Goal: Information Seeking & Learning: Check status

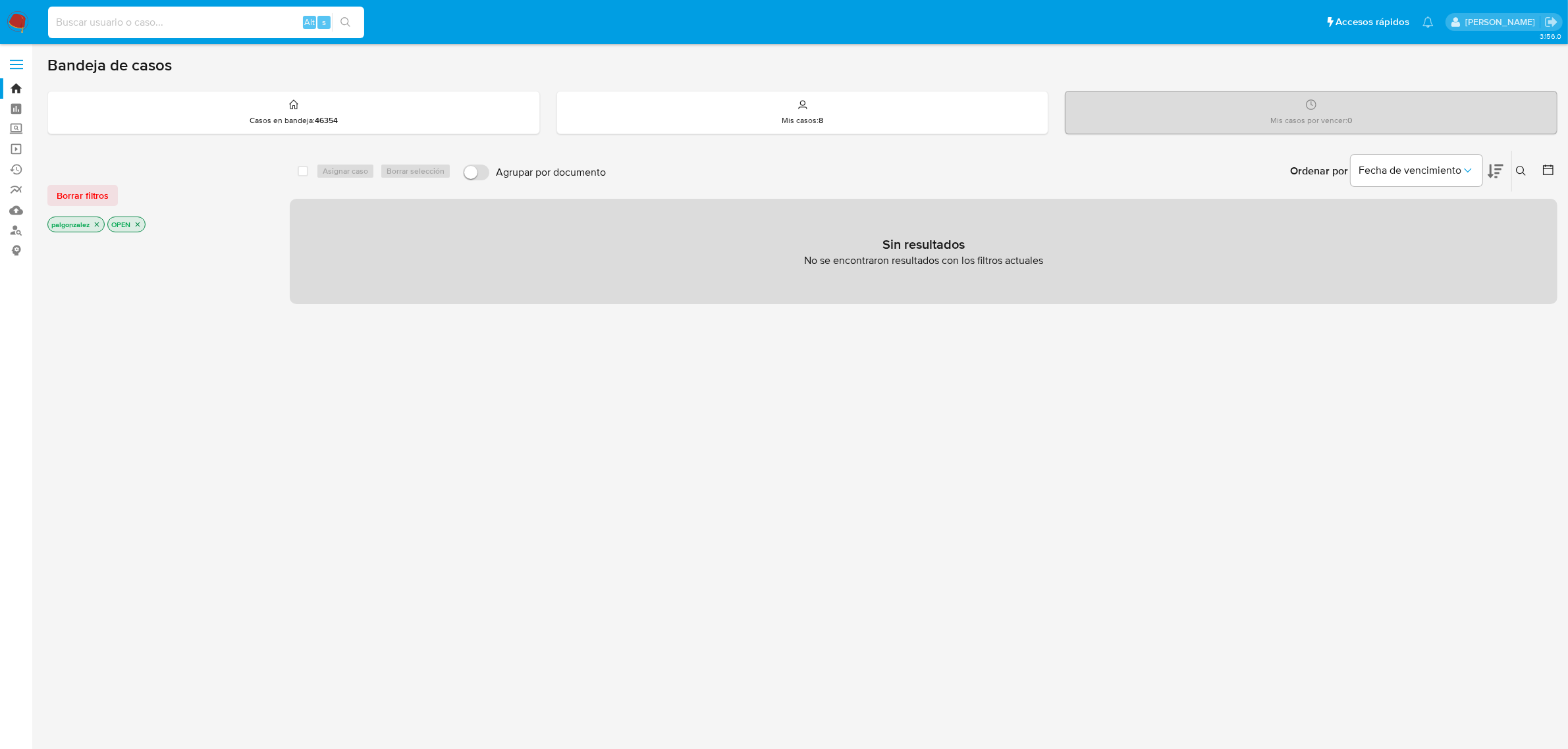
click at [156, 17] on input at bounding box center [206, 23] width 316 height 17
type input "p.gonzalez.falcon@gmail.com"
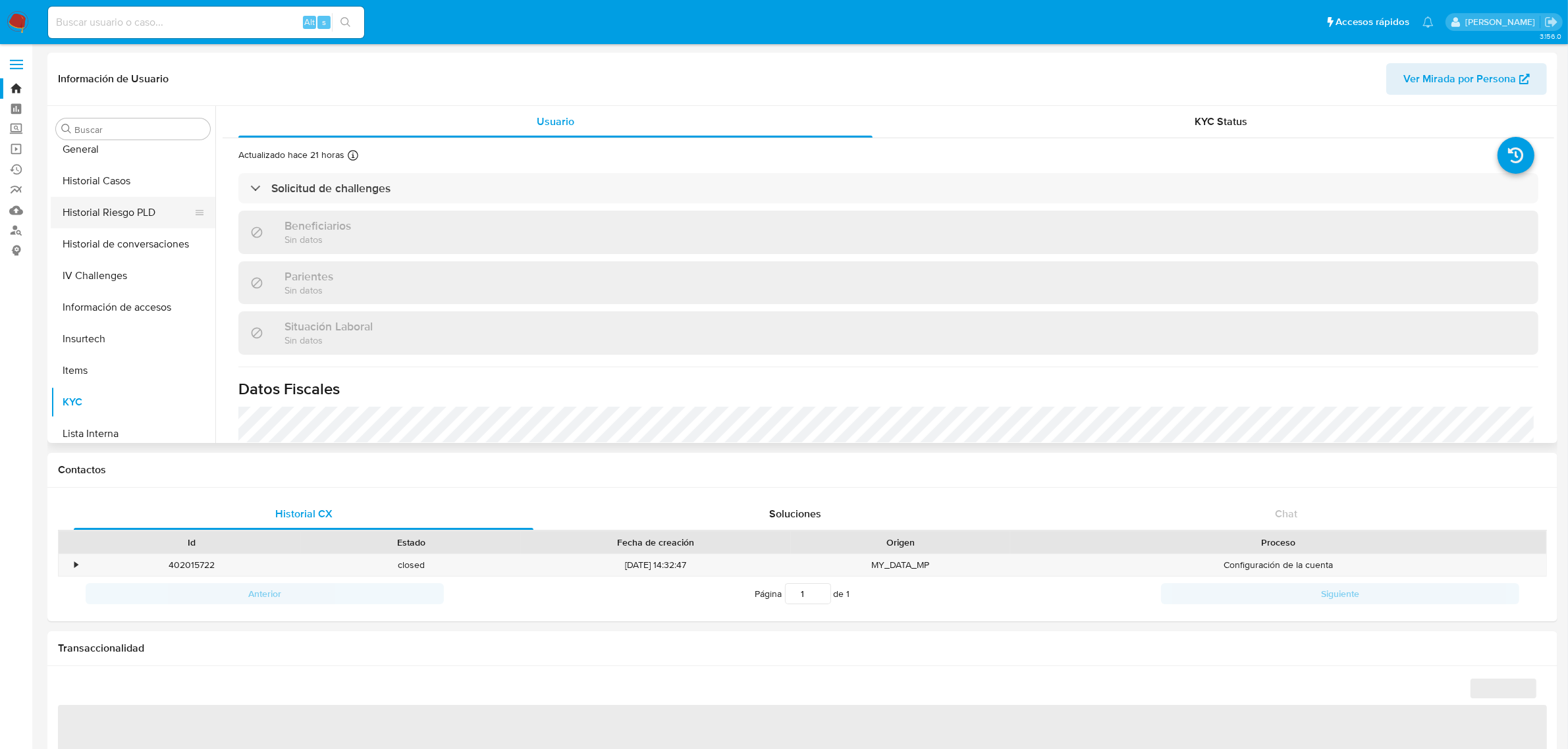
scroll to position [226, 0]
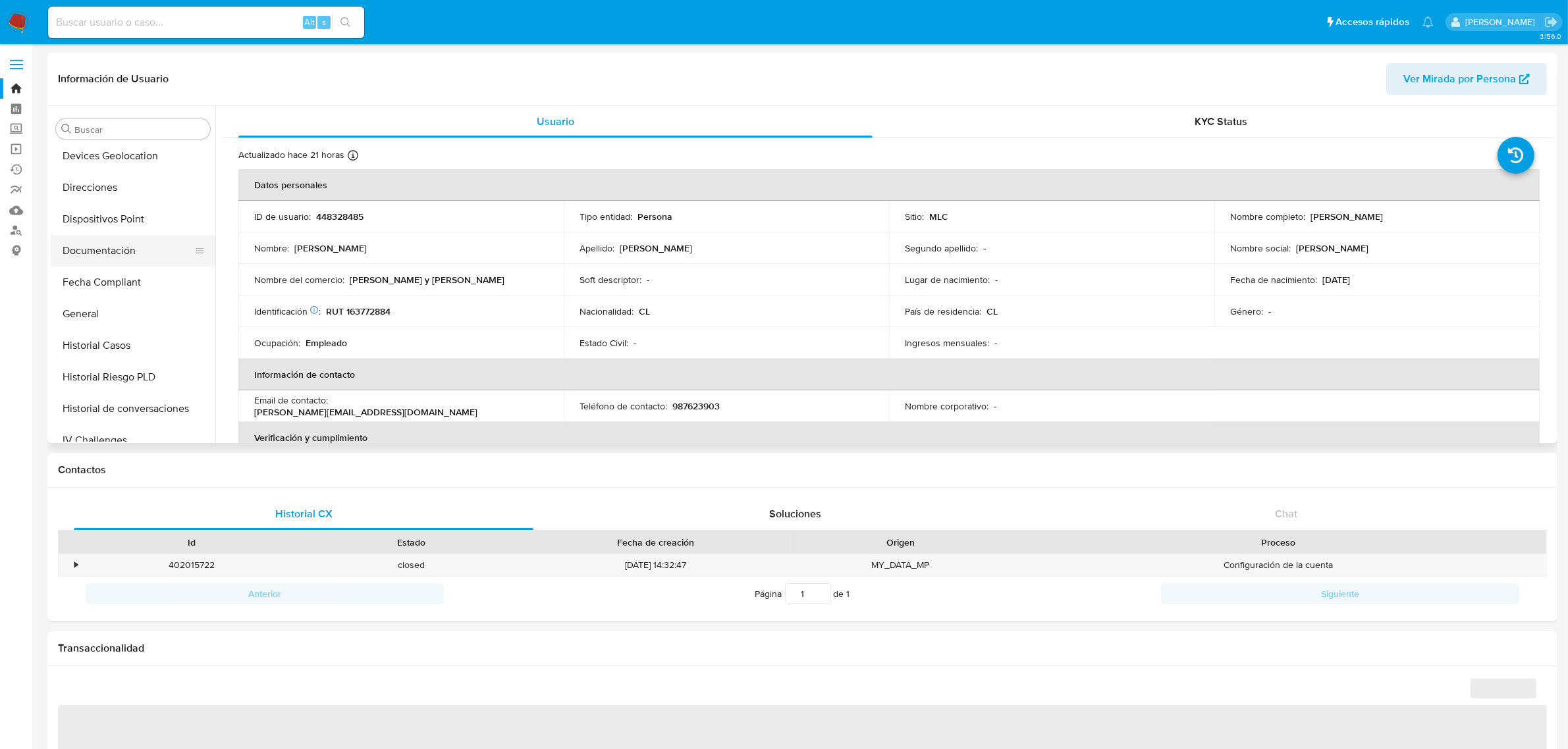
select select "10"
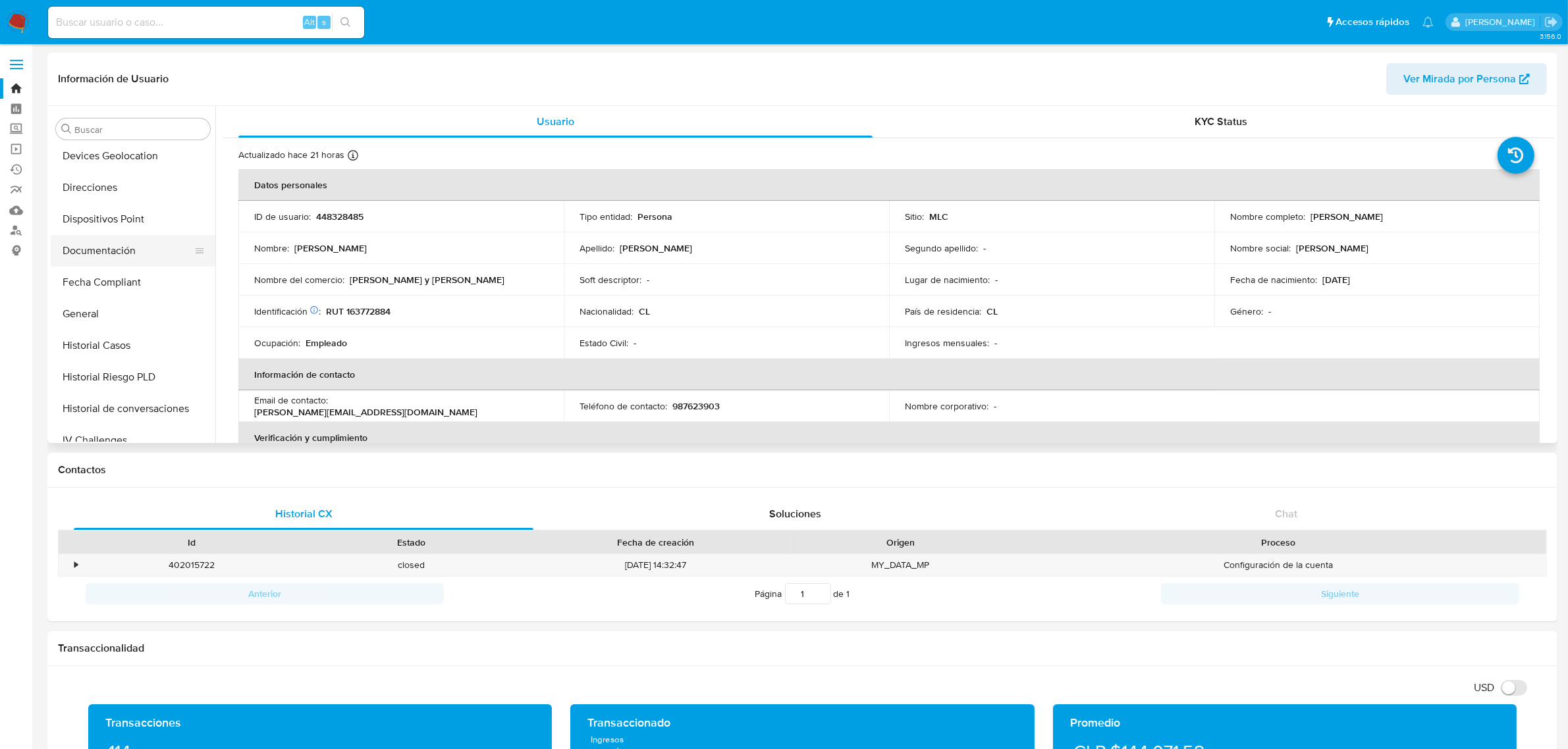
click at [113, 253] on button "Documentación" at bounding box center [128, 251] width 154 height 32
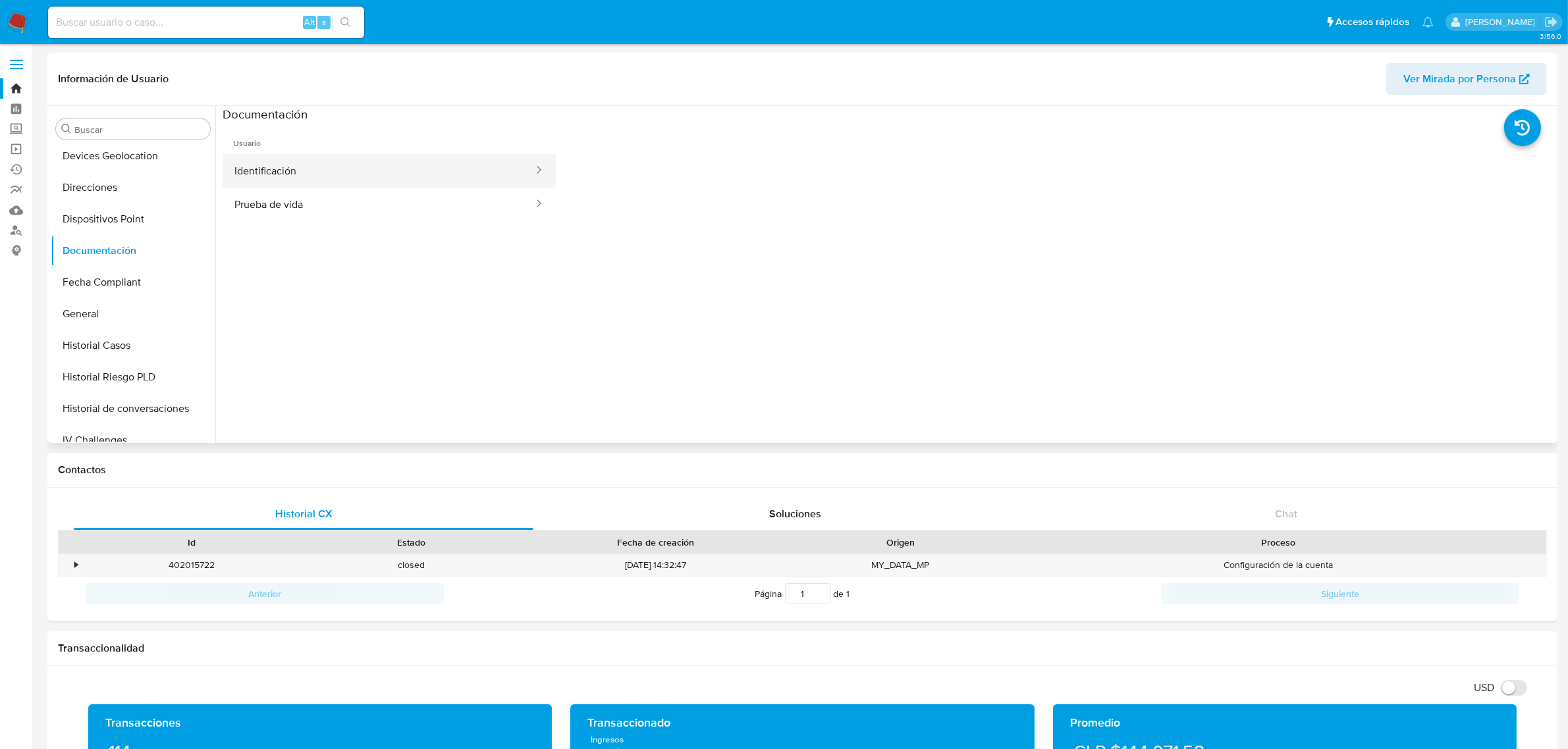
click at [260, 173] on button "Identificación" at bounding box center [378, 171] width 313 height 34
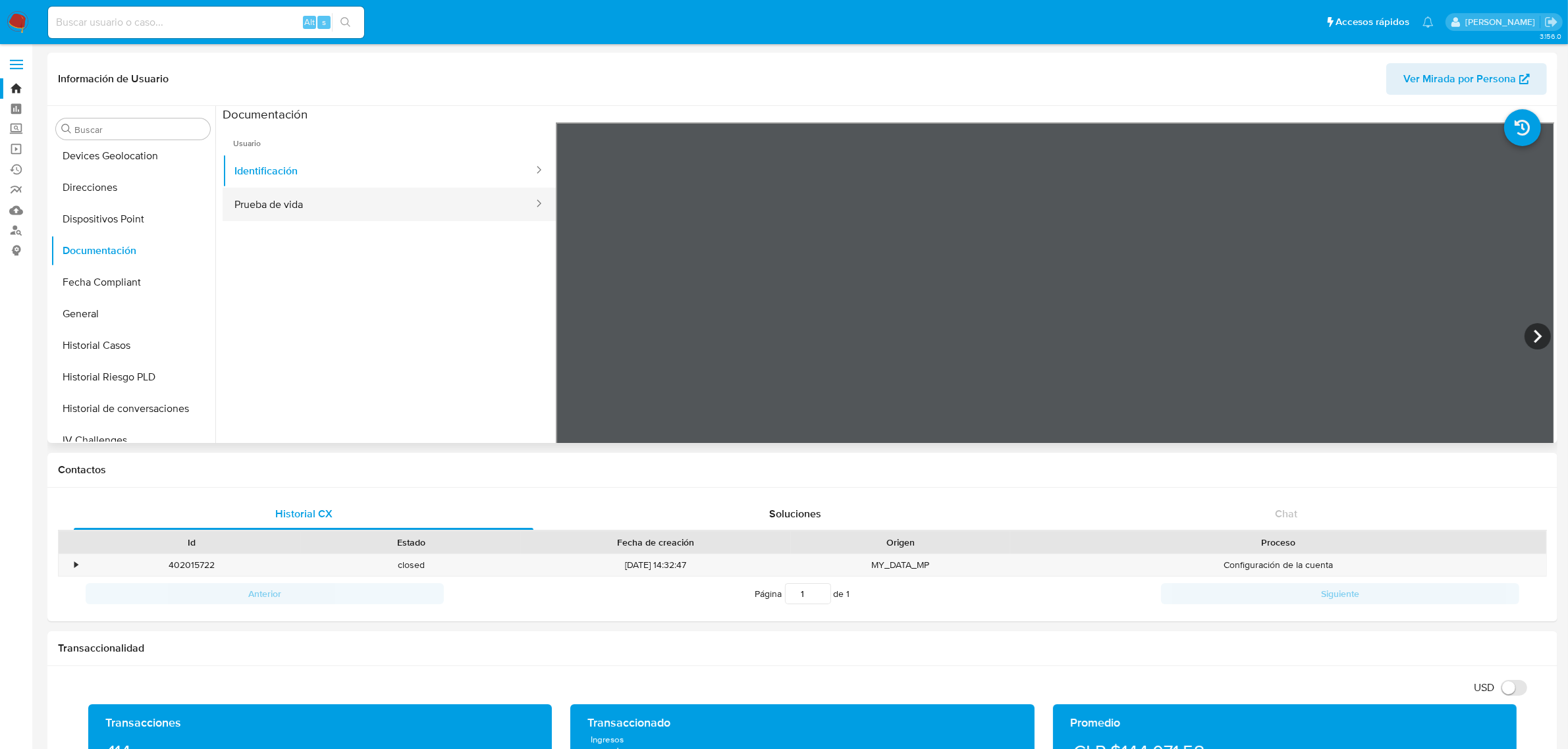
click at [282, 202] on button "Prueba de vida" at bounding box center [378, 205] width 313 height 34
click at [293, 172] on button "Identificación" at bounding box center [378, 171] width 313 height 34
click at [89, 316] on button "General" at bounding box center [128, 314] width 154 height 32
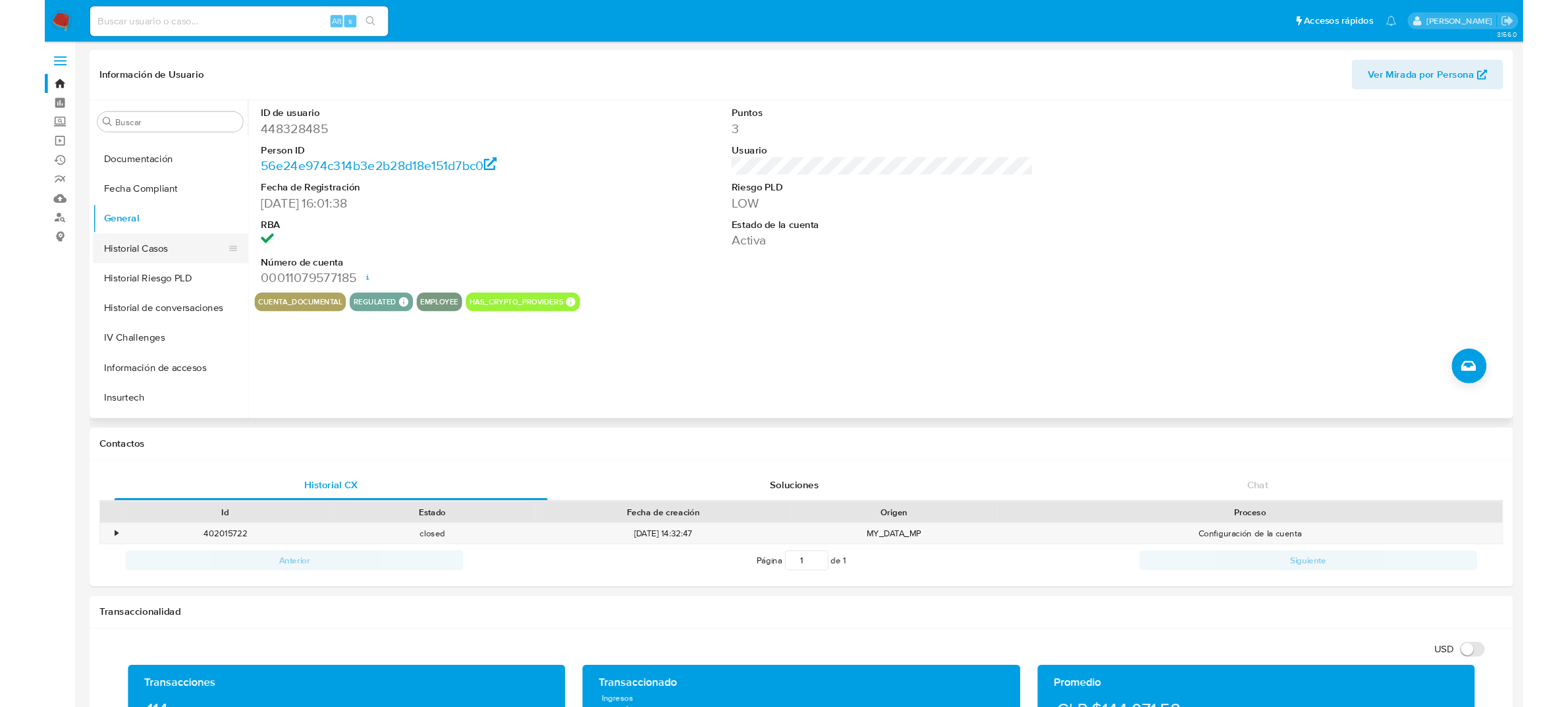
scroll to position [473, 0]
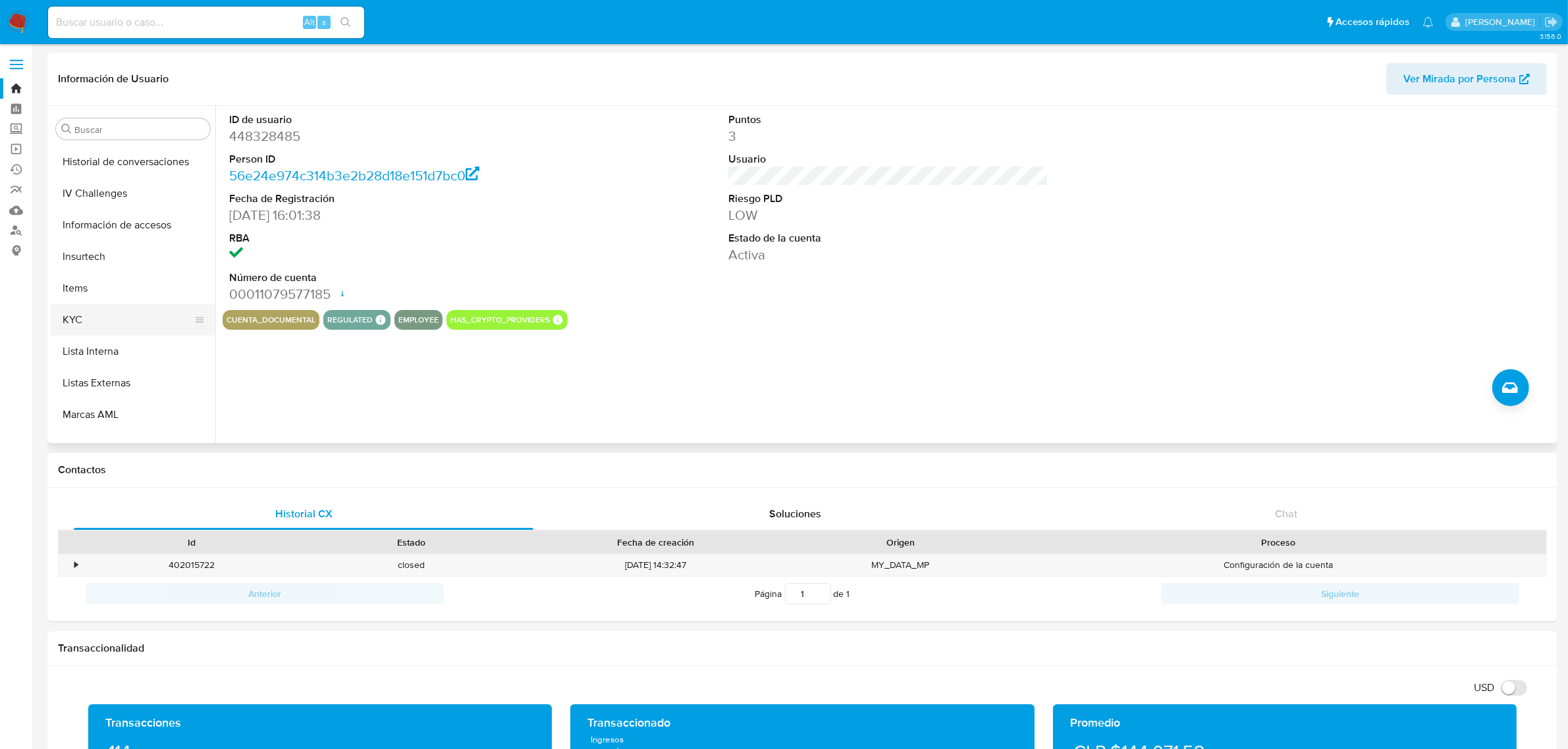
click at [81, 314] on button "KYC" at bounding box center [128, 320] width 154 height 32
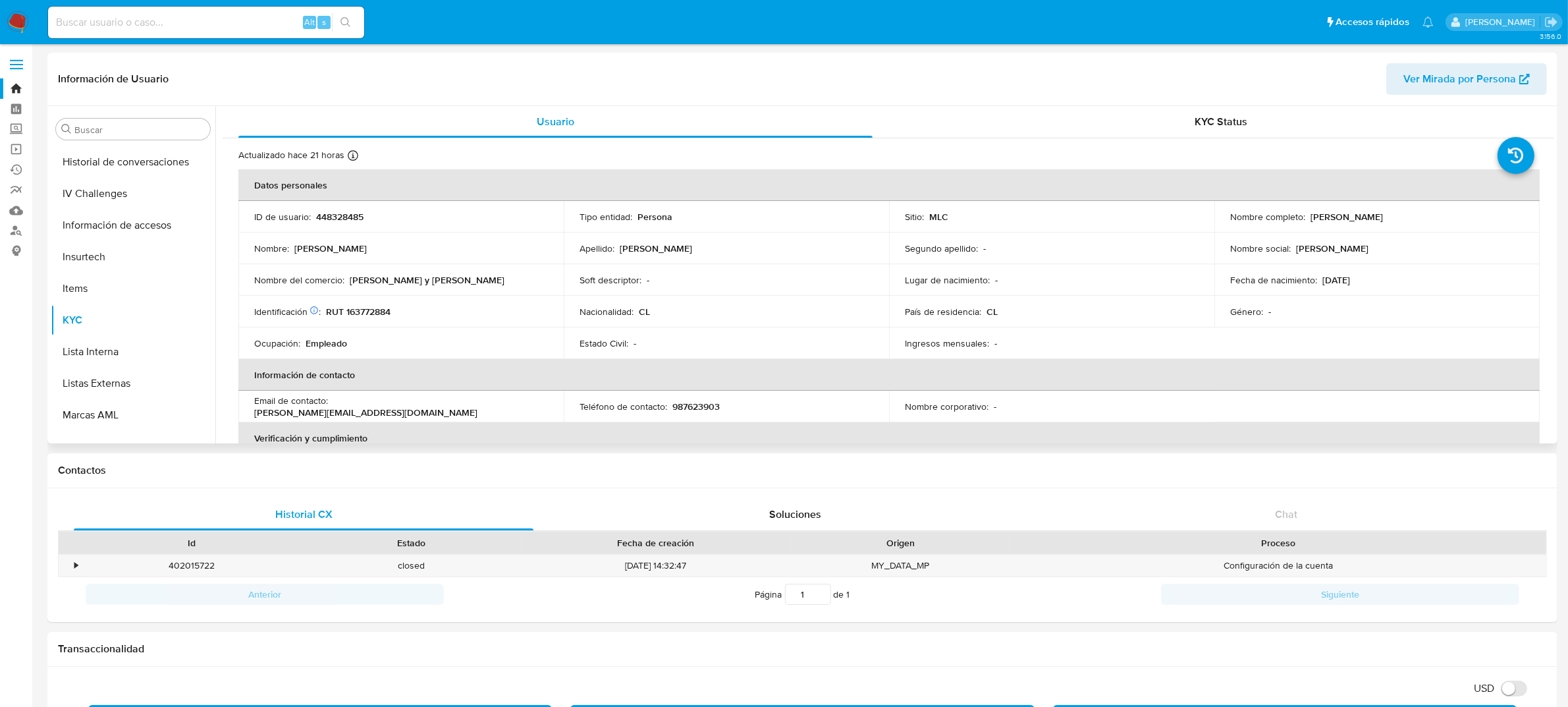
drag, startPoint x: 1297, startPoint y: 216, endPoint x: 1444, endPoint y: 218, distance: 147.0
click at [1444, 218] on div "Nombre completo : Paloma Alejandra Falcón De Soto" at bounding box center [1376, 216] width 294 height 12
click at [1311, 217] on p "Paloma Alejandra Falcón De Soto" at bounding box center [1346, 216] width 72 height 12
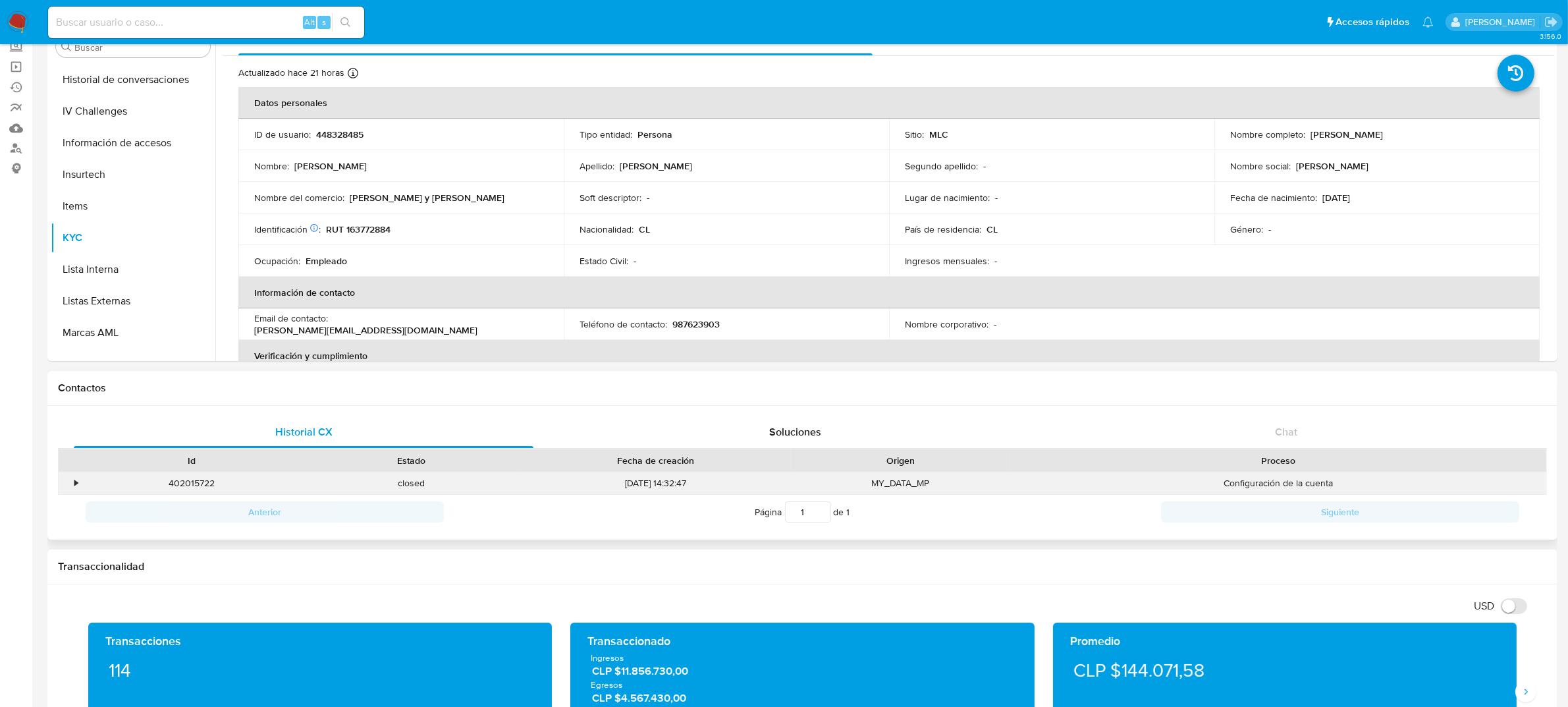
click at [69, 489] on div "•" at bounding box center [69, 483] width 23 height 22
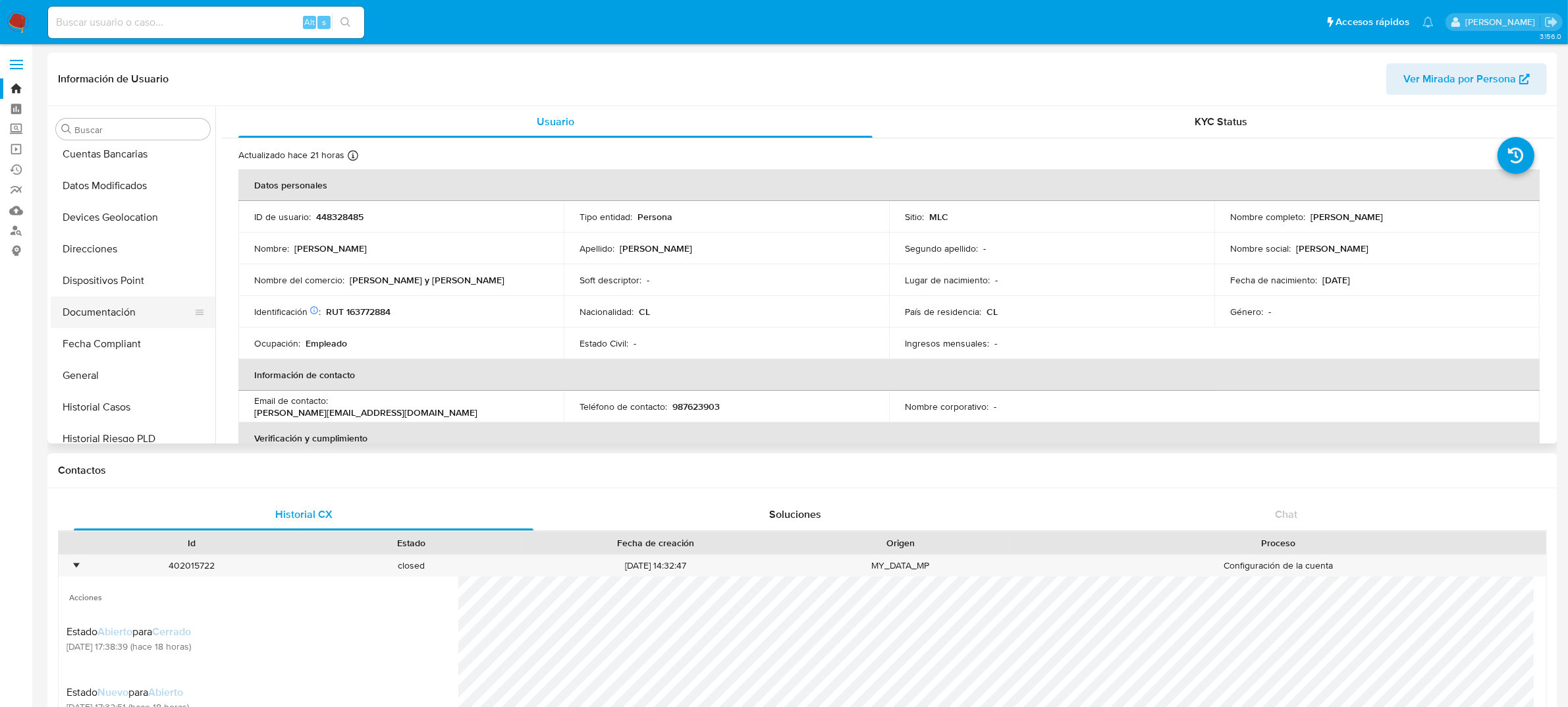
scroll to position [247, 0]
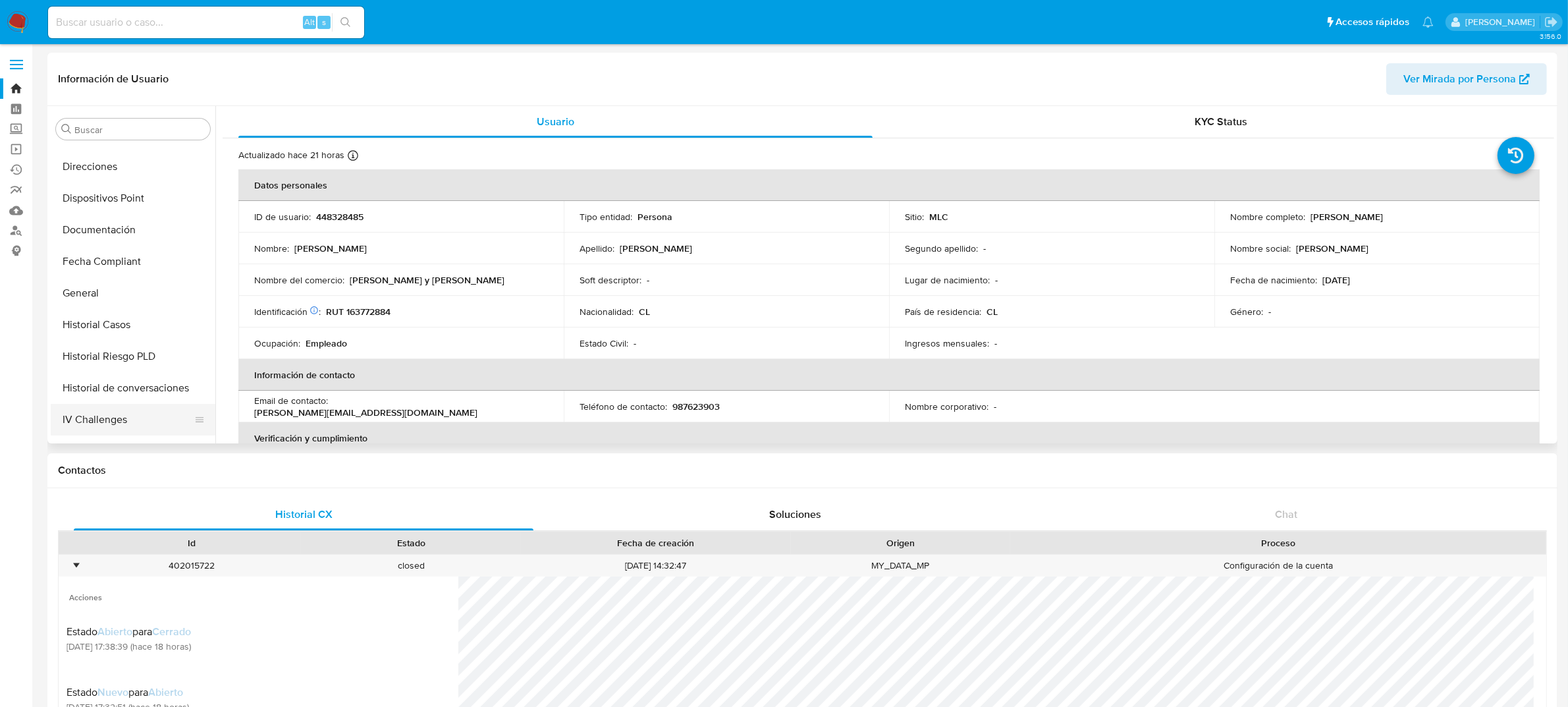
click at [92, 418] on button "IV Challenges" at bounding box center [128, 420] width 154 height 32
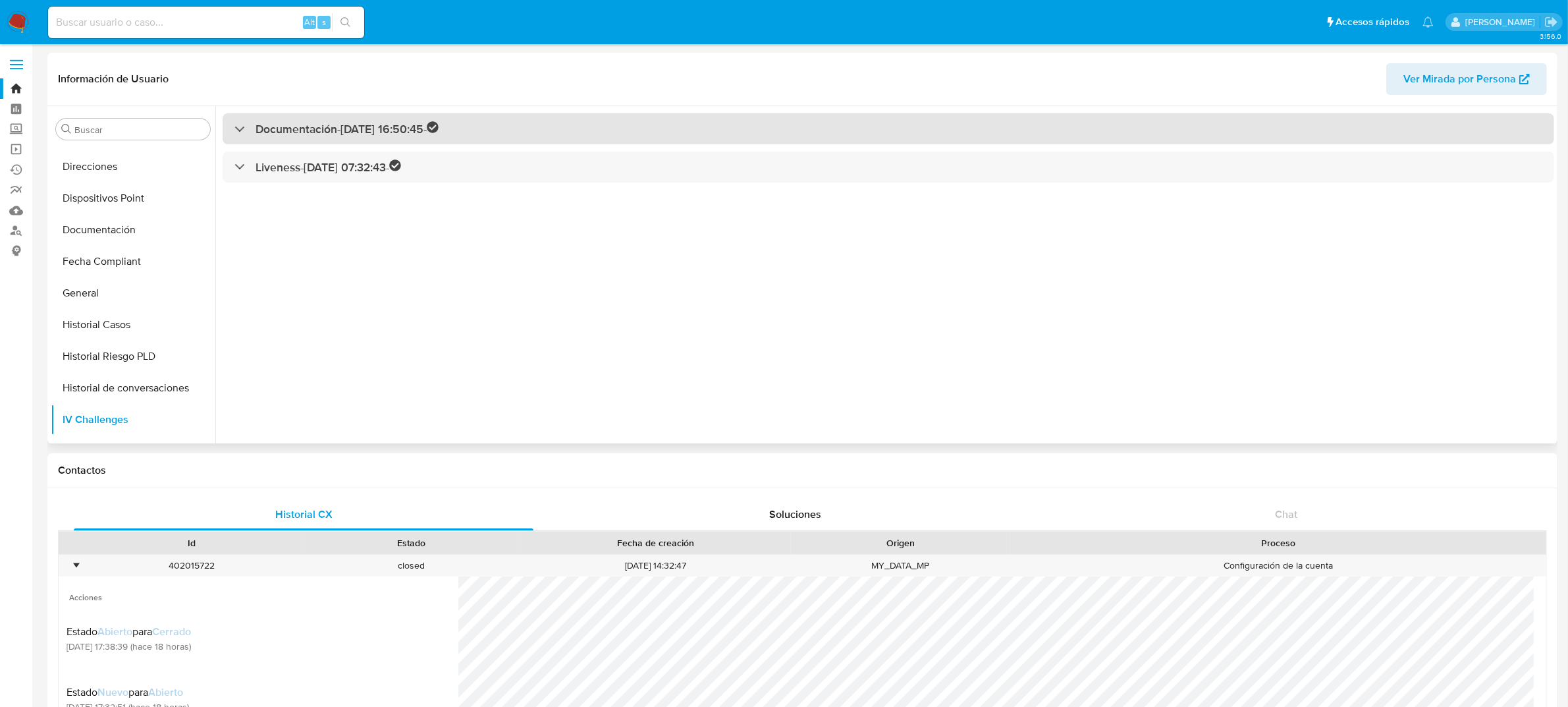
click at [378, 142] on div "Documentación - 15/11/2021 16:50:45 -" at bounding box center [888, 129] width 1331 height 31
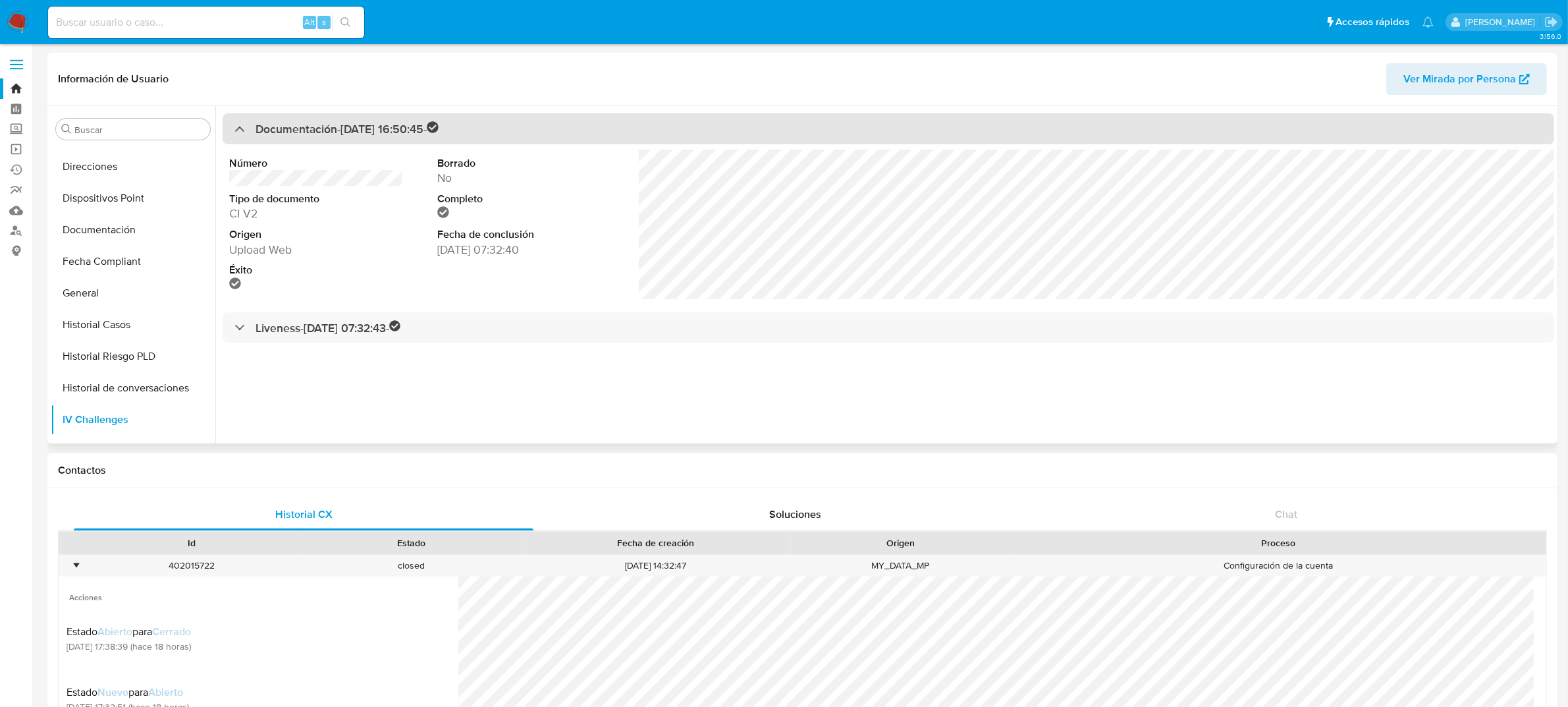
click at [241, 125] on div "Documentación - 15/11/2021 16:50:45 -" at bounding box center [336, 129] width 204 height 15
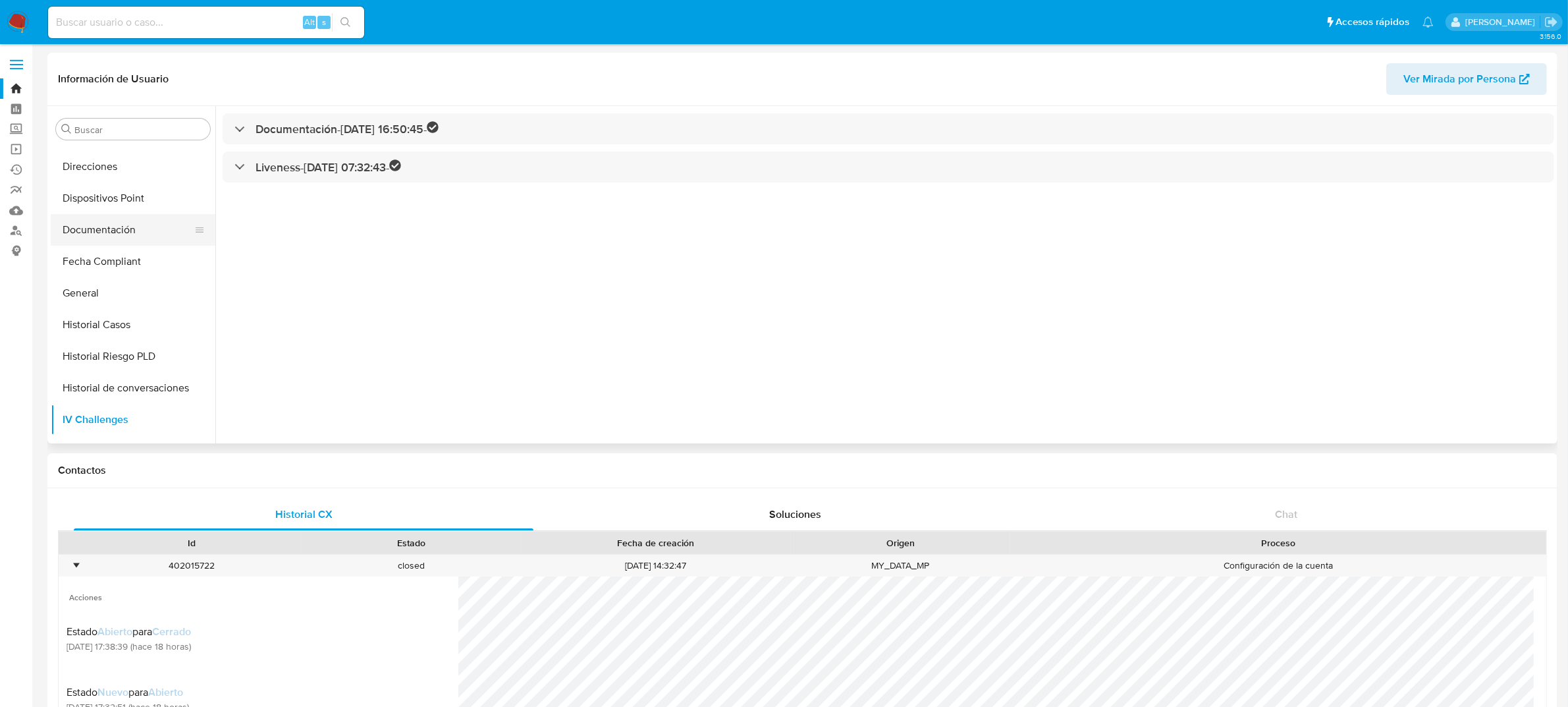
click at [96, 226] on button "Documentación" at bounding box center [128, 230] width 154 height 32
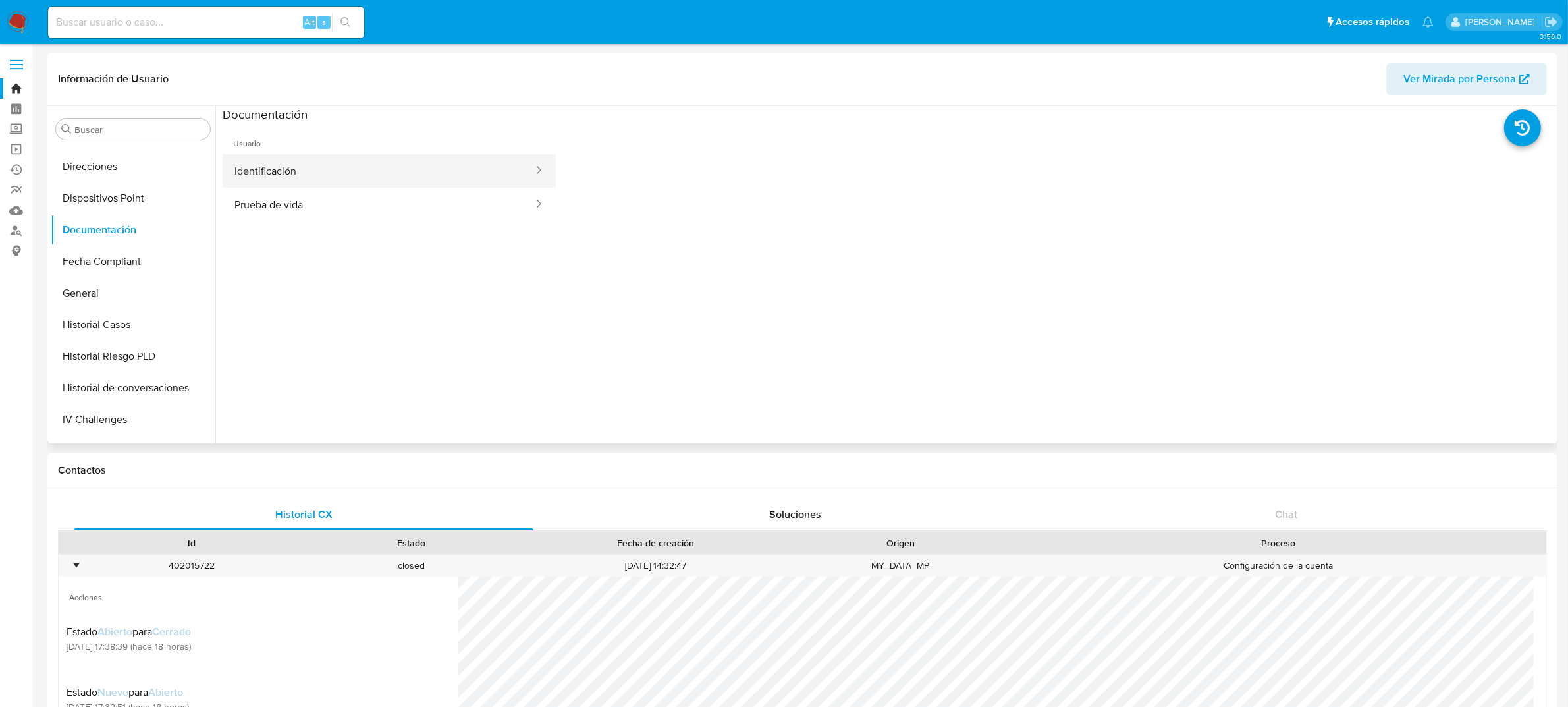
click at [356, 160] on button "Identificación" at bounding box center [378, 171] width 313 height 34
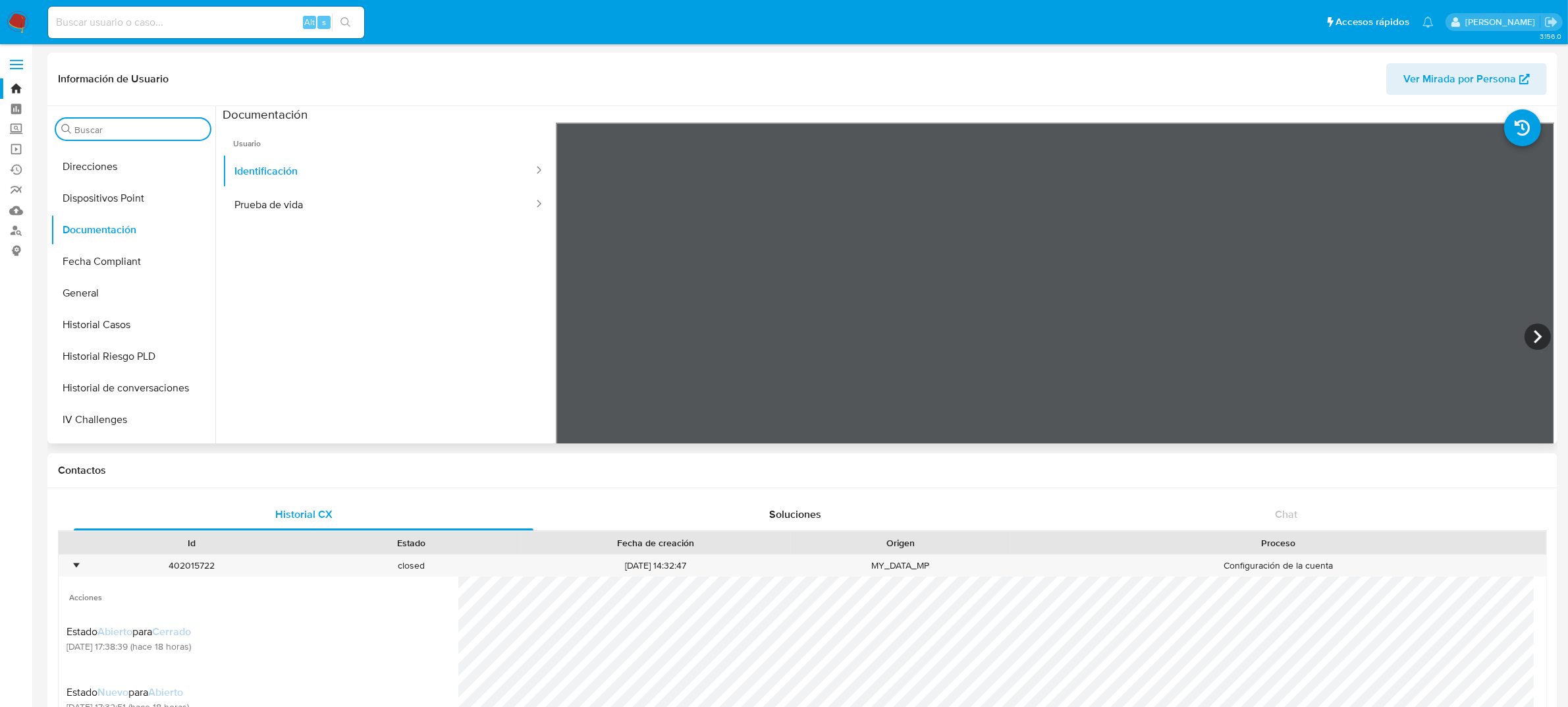
click at [115, 129] on input "Buscar" at bounding box center [139, 130] width 131 height 12
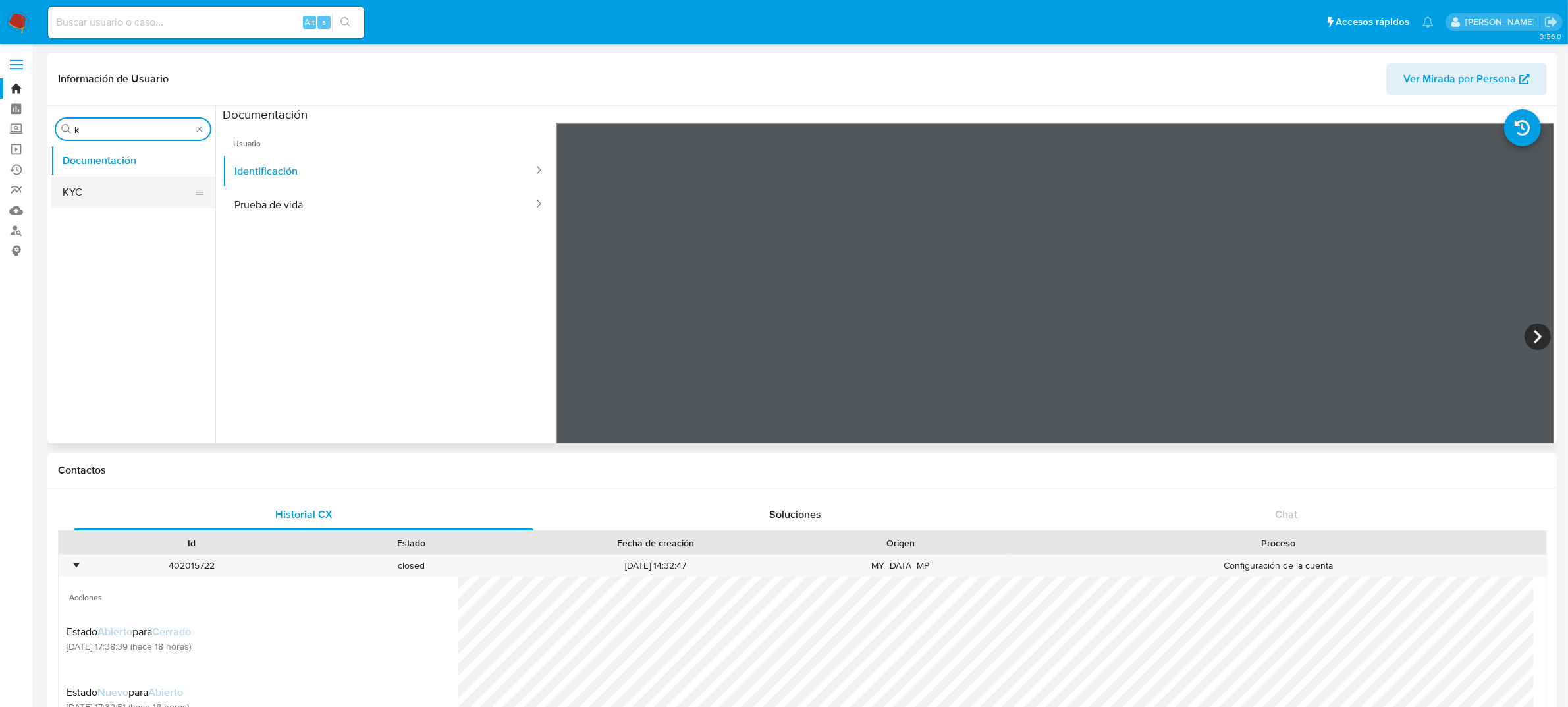
type input "k"
click at [98, 193] on button "KYC" at bounding box center [128, 192] width 154 height 32
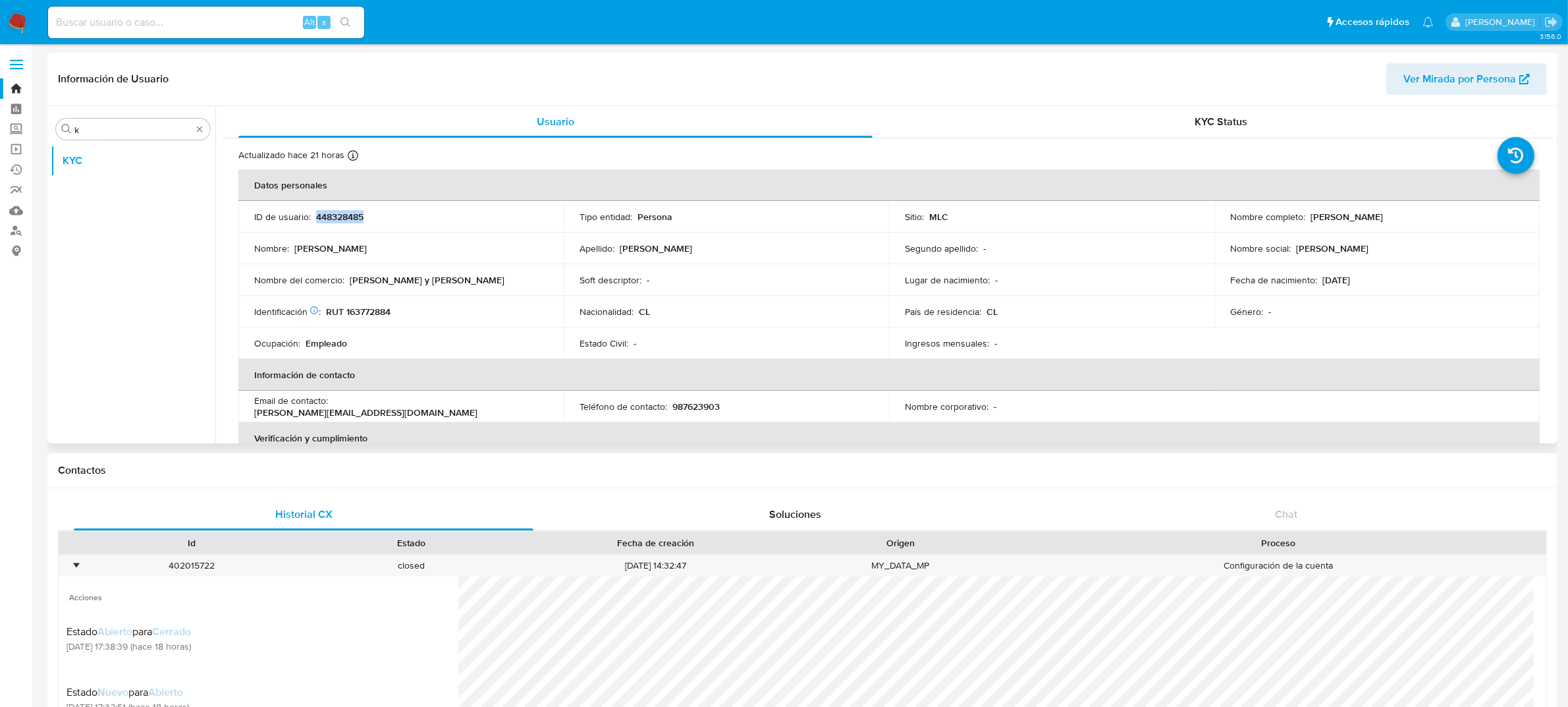
drag, startPoint x: 384, startPoint y: 220, endPoint x: 315, endPoint y: 220, distance: 69.0
click at [315, 220] on div "ID de usuario : 448328485" at bounding box center [401, 216] width 294 height 12
copy p "448328485"
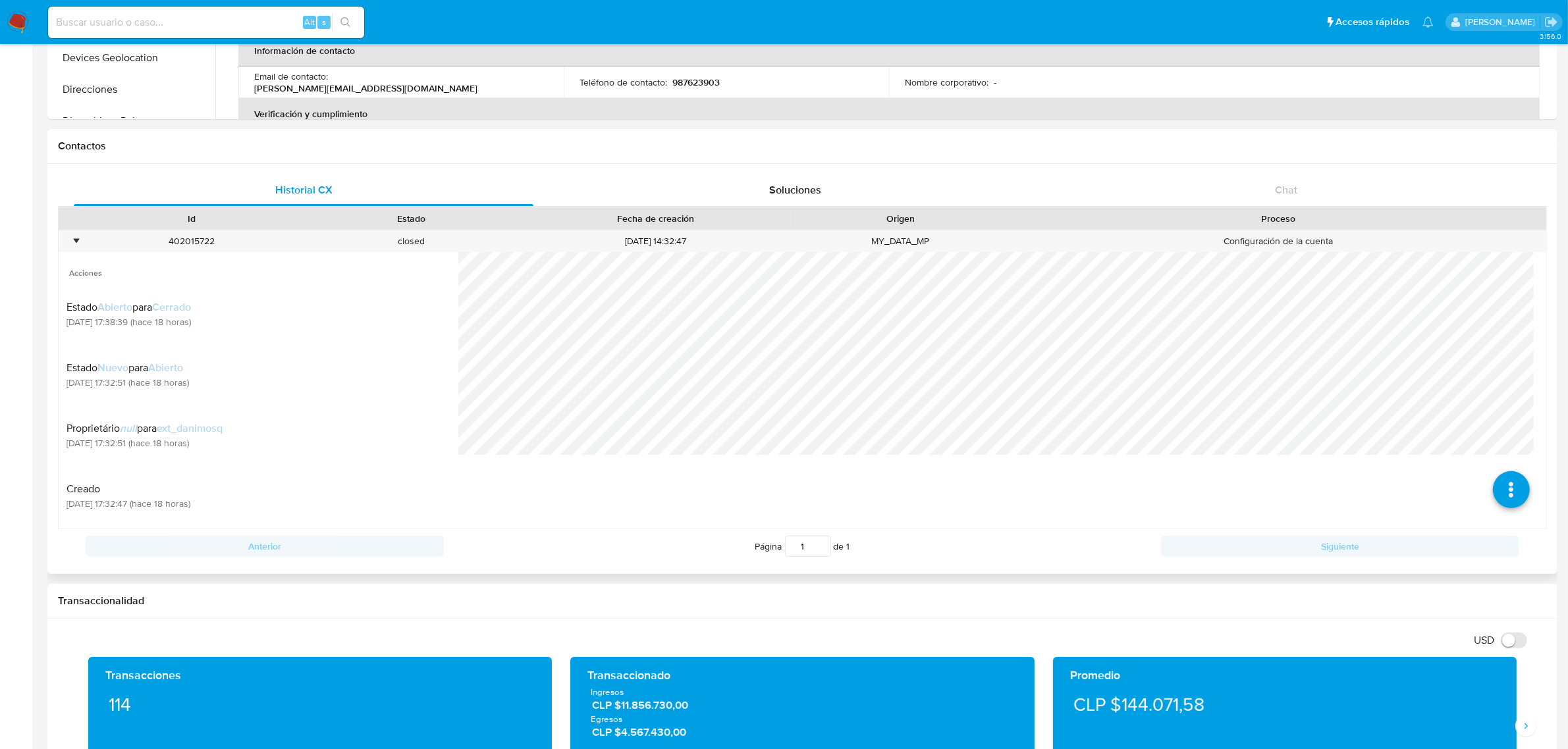
scroll to position [164, 0]
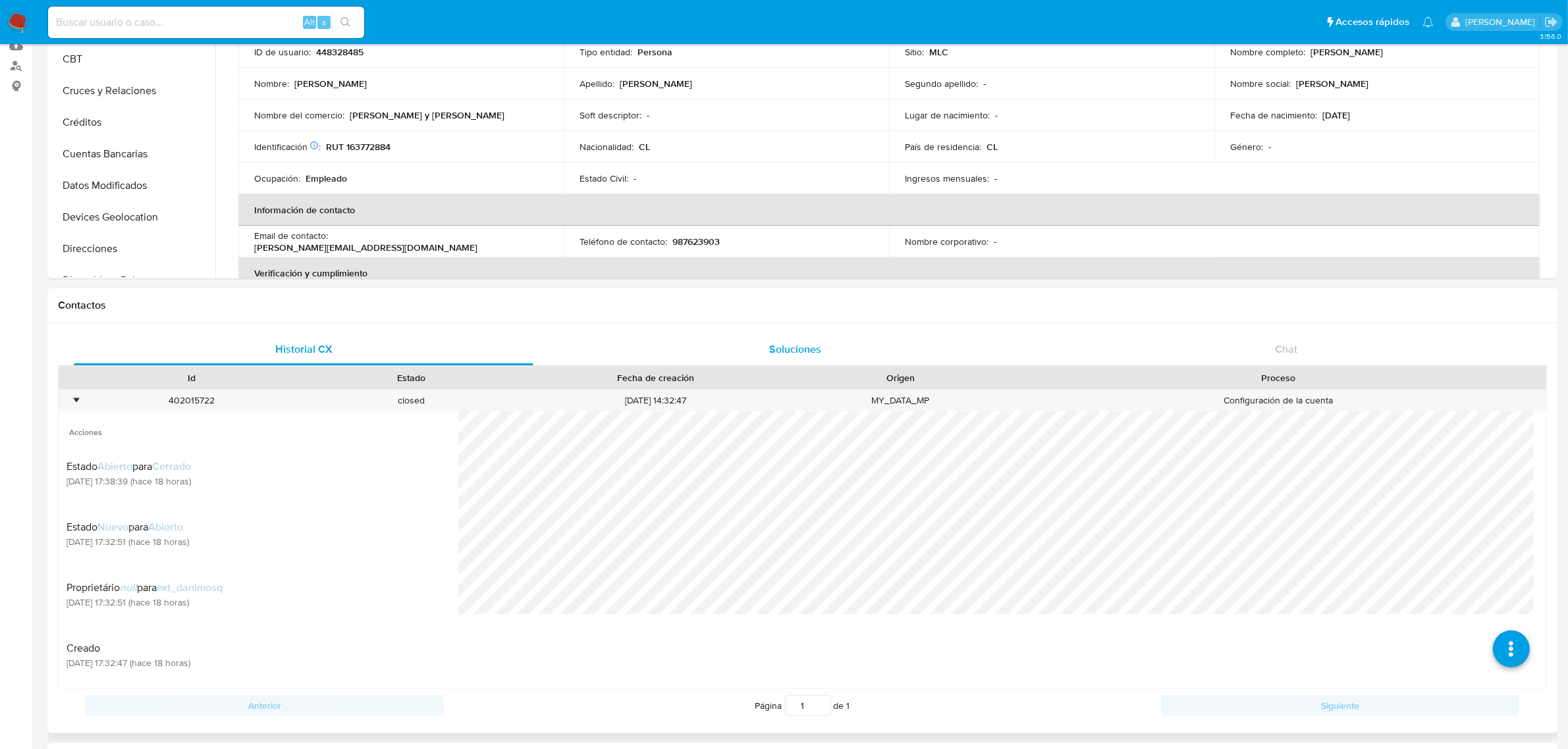
drag, startPoint x: 835, startPoint y: 347, endPoint x: 880, endPoint y: 357, distance: 46.1
click at [831, 347] on div "Soluciones" at bounding box center [795, 350] width 460 height 32
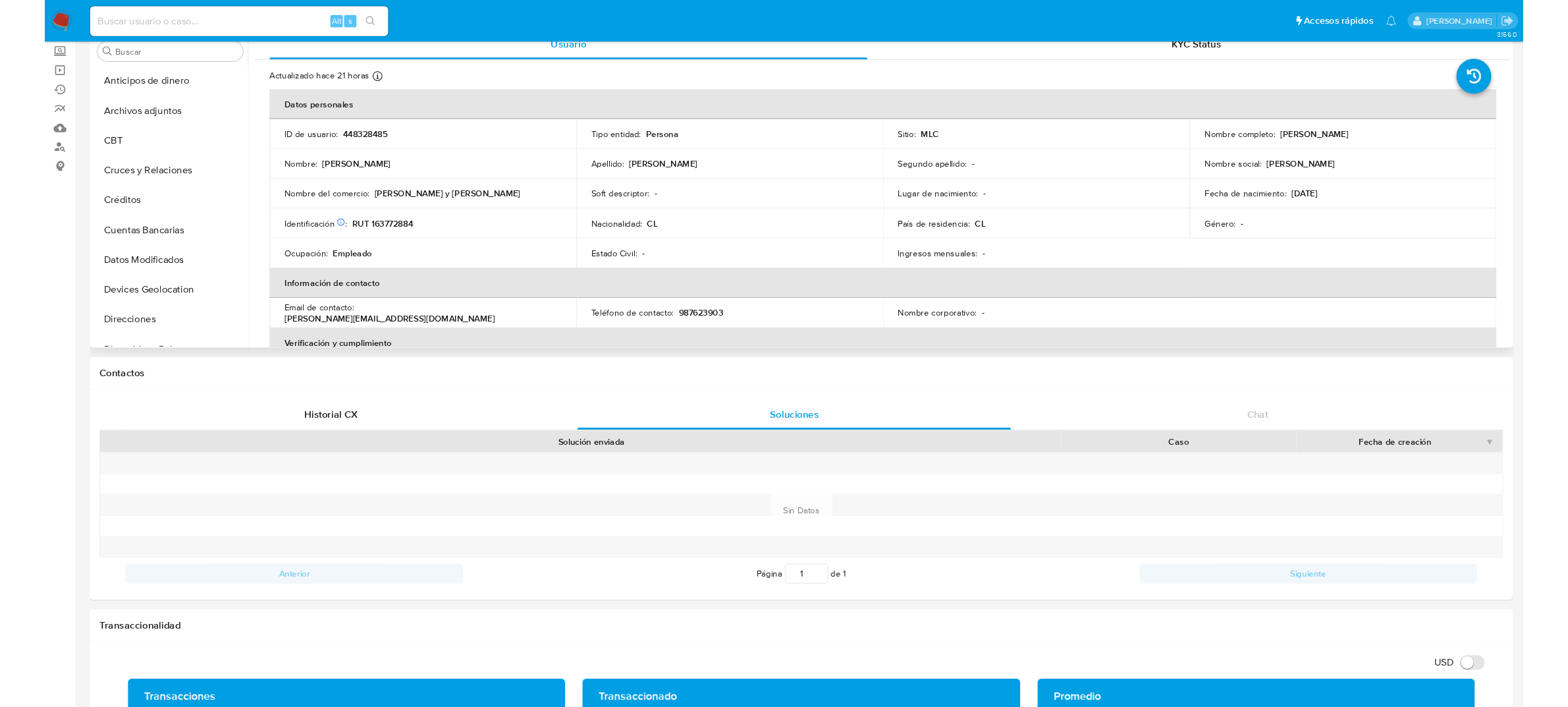
scroll to position [0, 0]
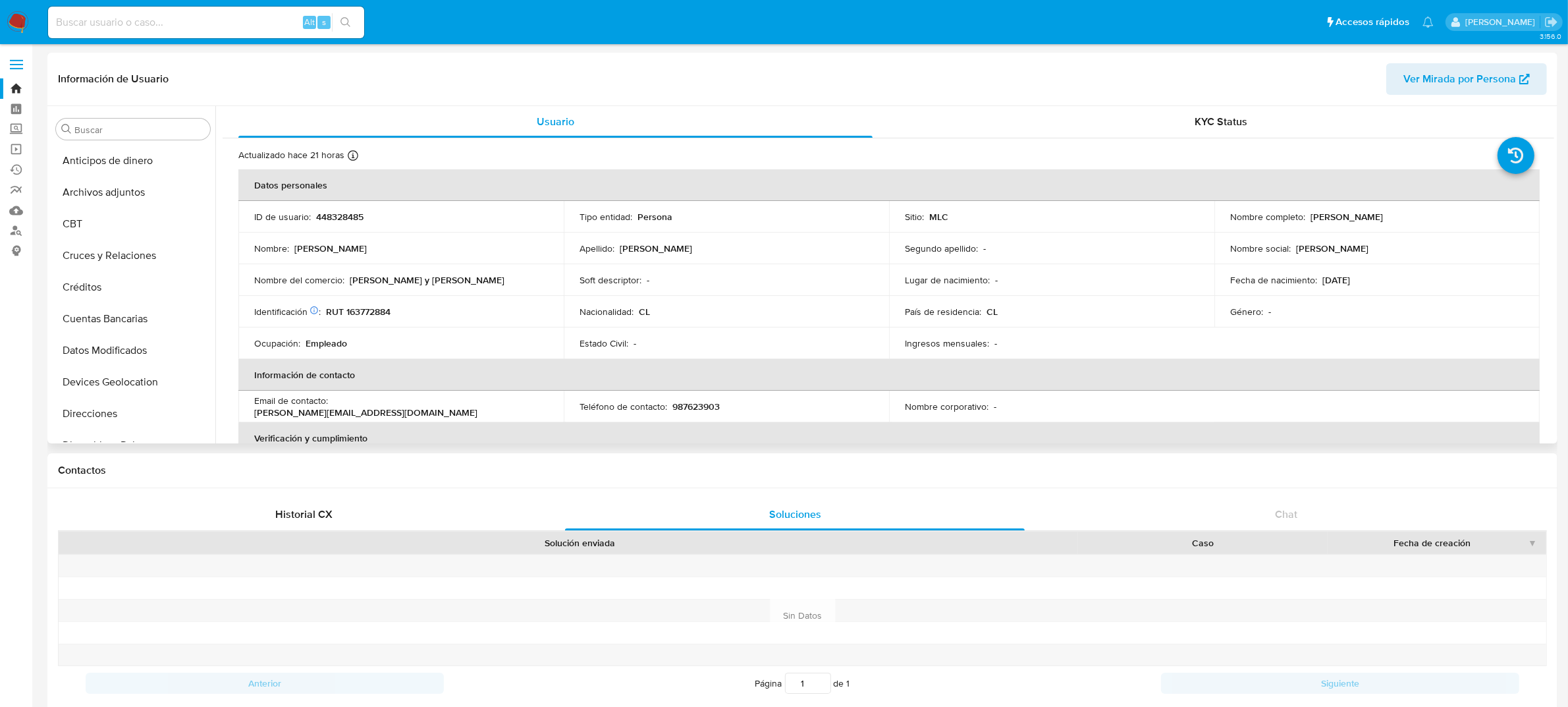
drag, startPoint x: 1305, startPoint y: 218, endPoint x: 1467, endPoint y: 217, distance: 162.0
click at [1467, 217] on div "Nombre completo : Paloma Alejandra Falcón De Soto" at bounding box center [1376, 216] width 294 height 12
click at [1223, 125] on span "KYC Status" at bounding box center [1222, 121] width 53 height 15
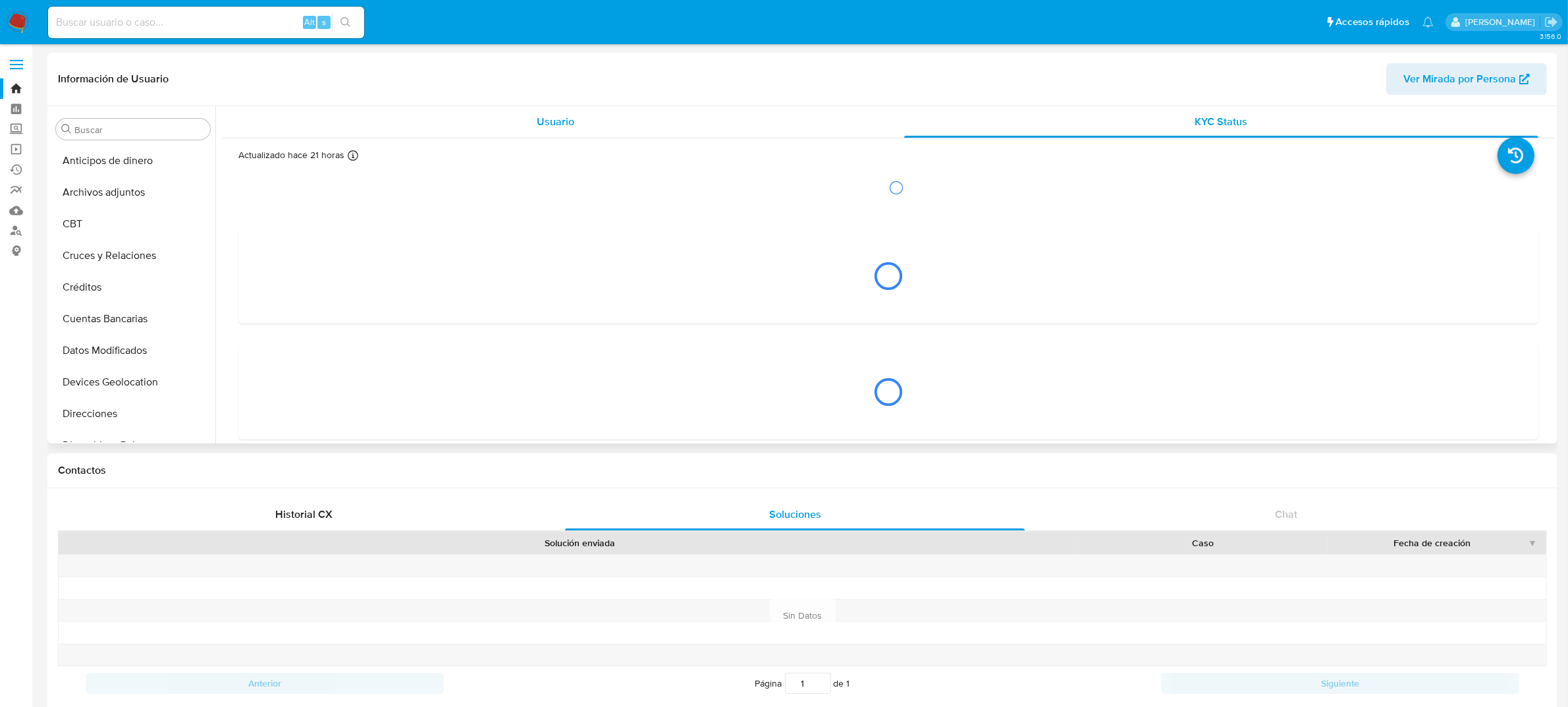
click at [581, 122] on div "Usuario" at bounding box center [556, 122] width 635 height 32
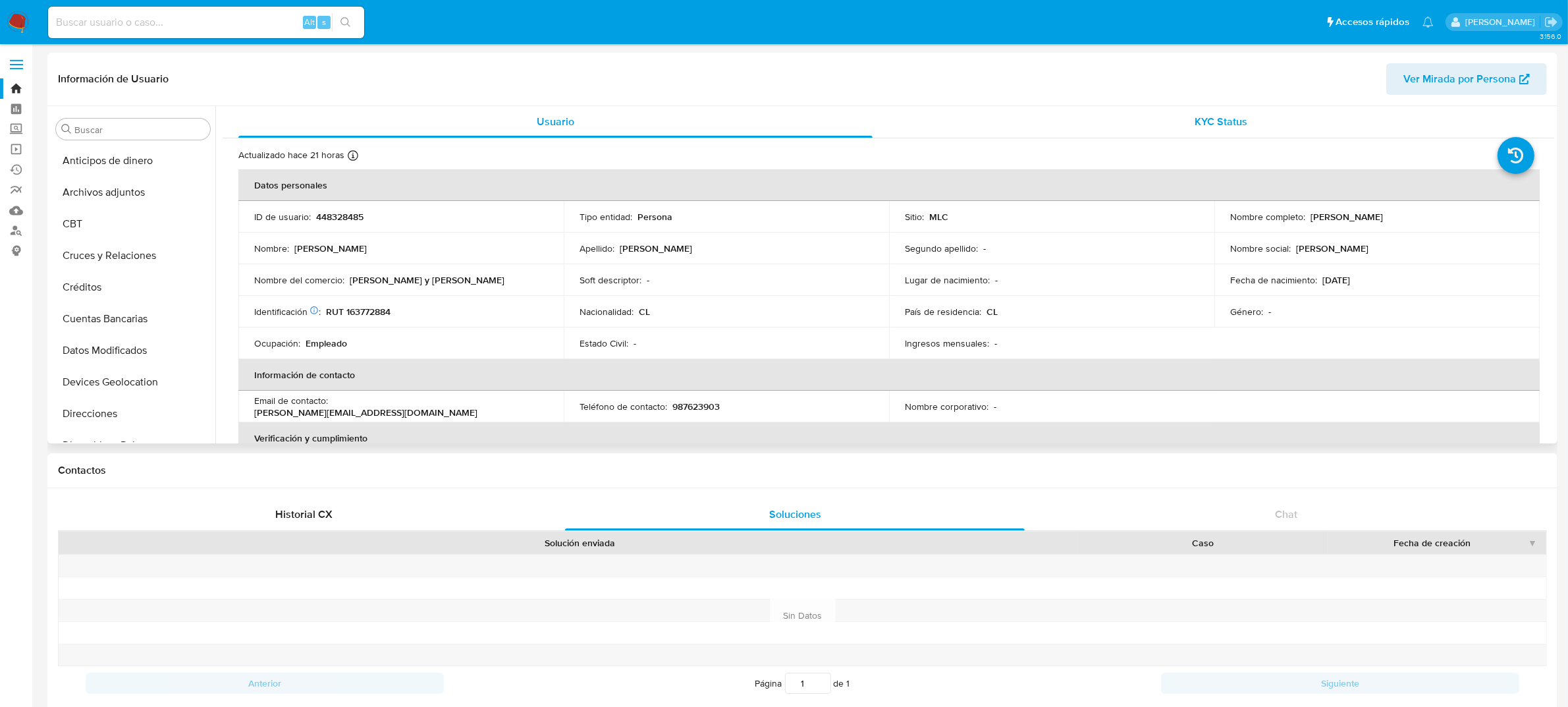
click at [1191, 119] on div "KYC Status" at bounding box center [1222, 122] width 635 height 32
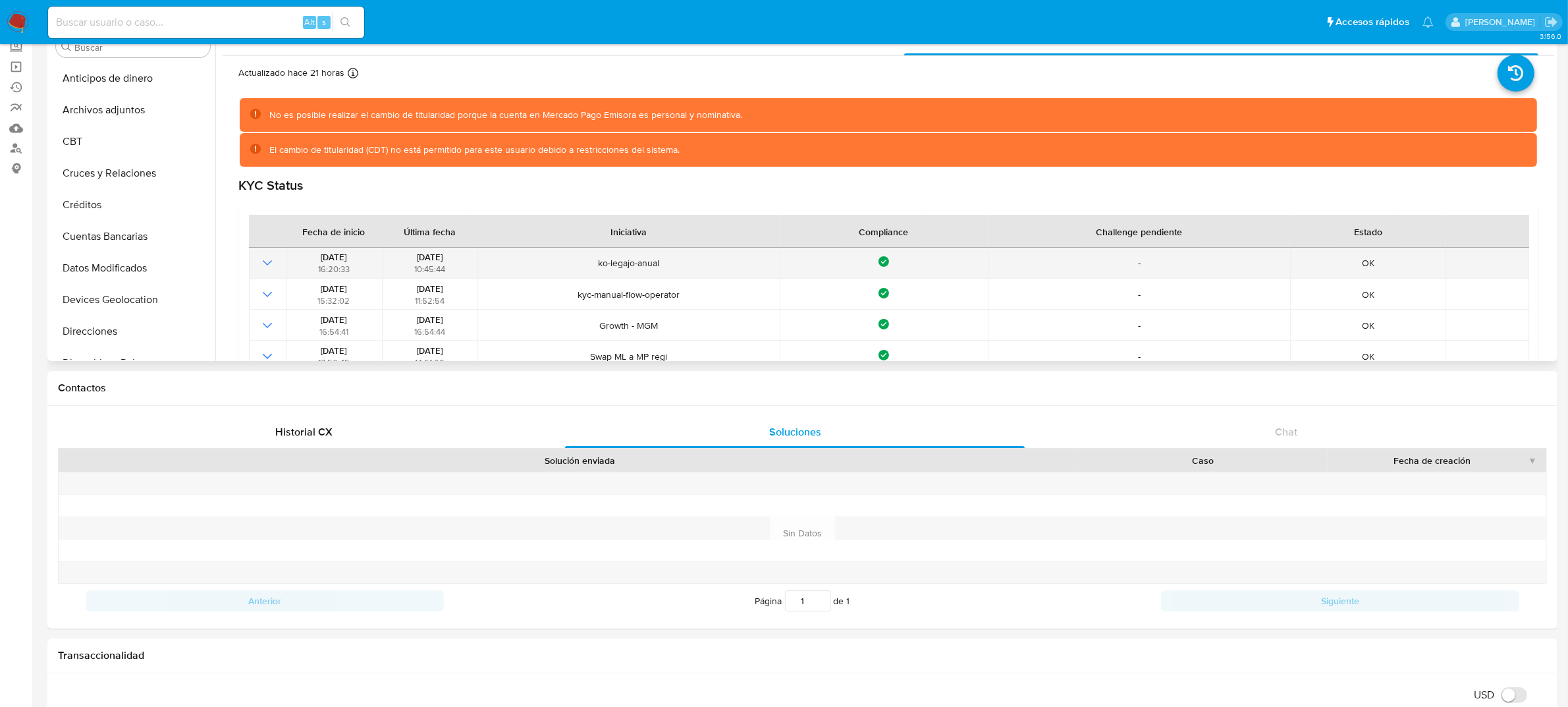
click at [264, 266] on icon "Mostrar operación" at bounding box center [267, 262] width 16 height 16
click at [264, 267] on icon "Mostrar operación" at bounding box center [267, 262] width 16 height 16
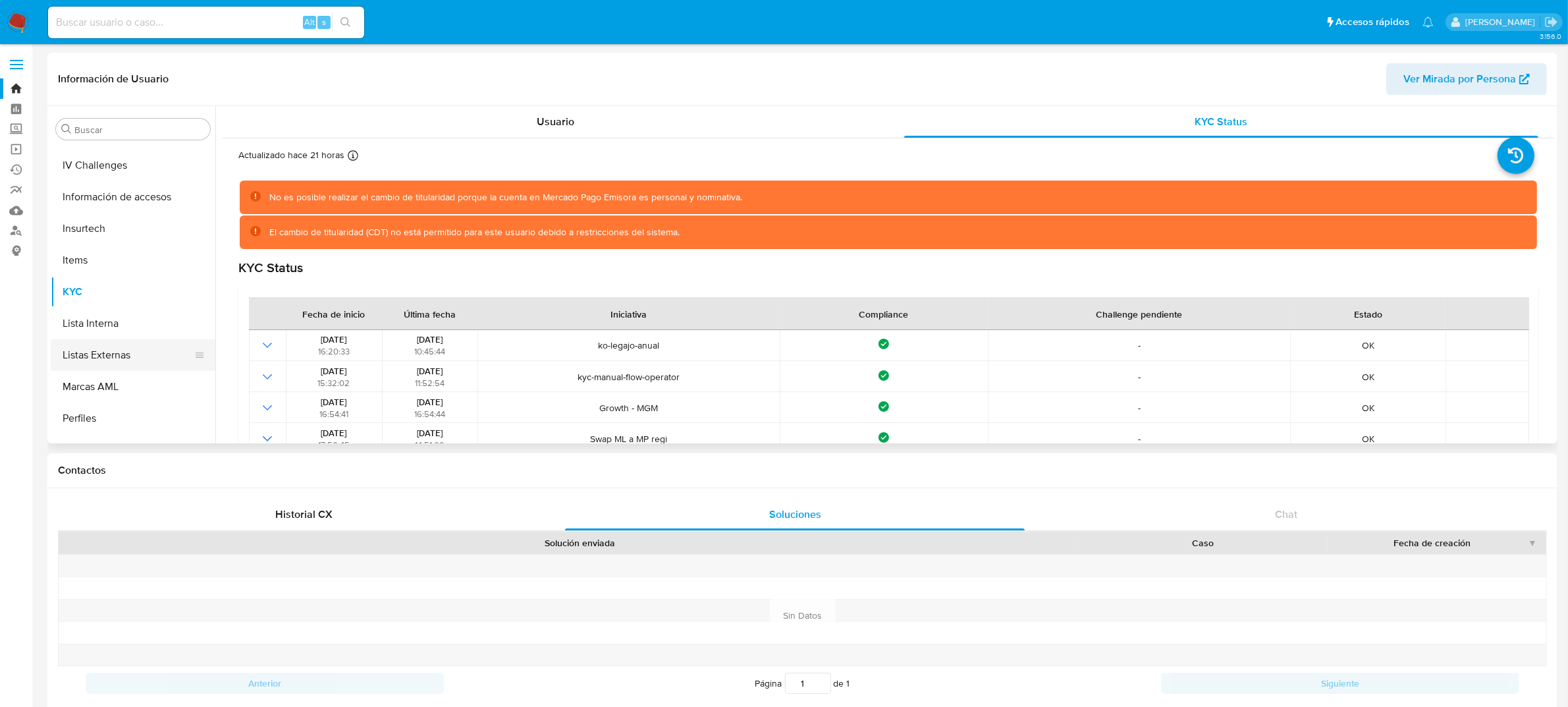
scroll to position [473, 0]
click at [110, 190] on button "IV Challenges" at bounding box center [128, 193] width 154 height 32
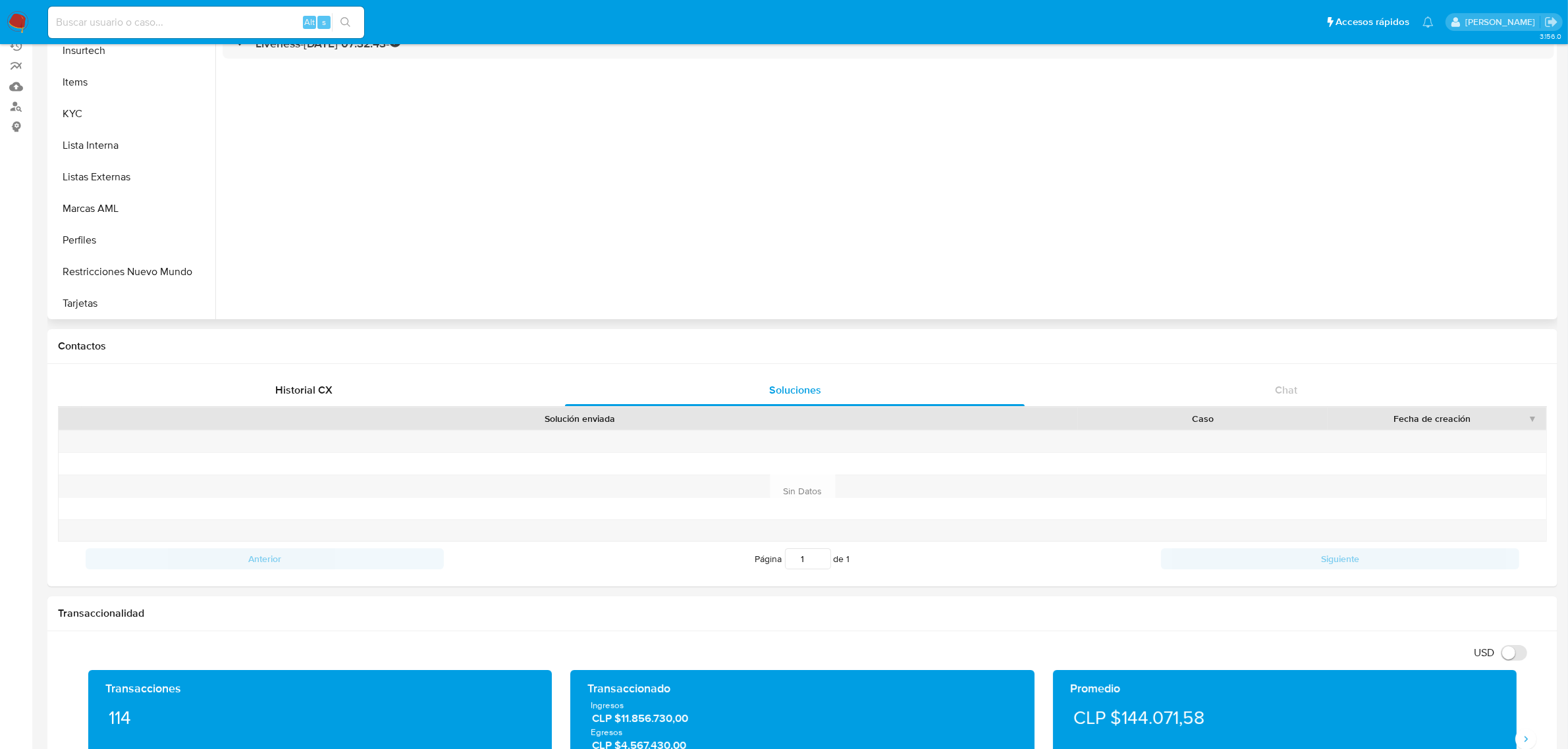
scroll to position [0, 0]
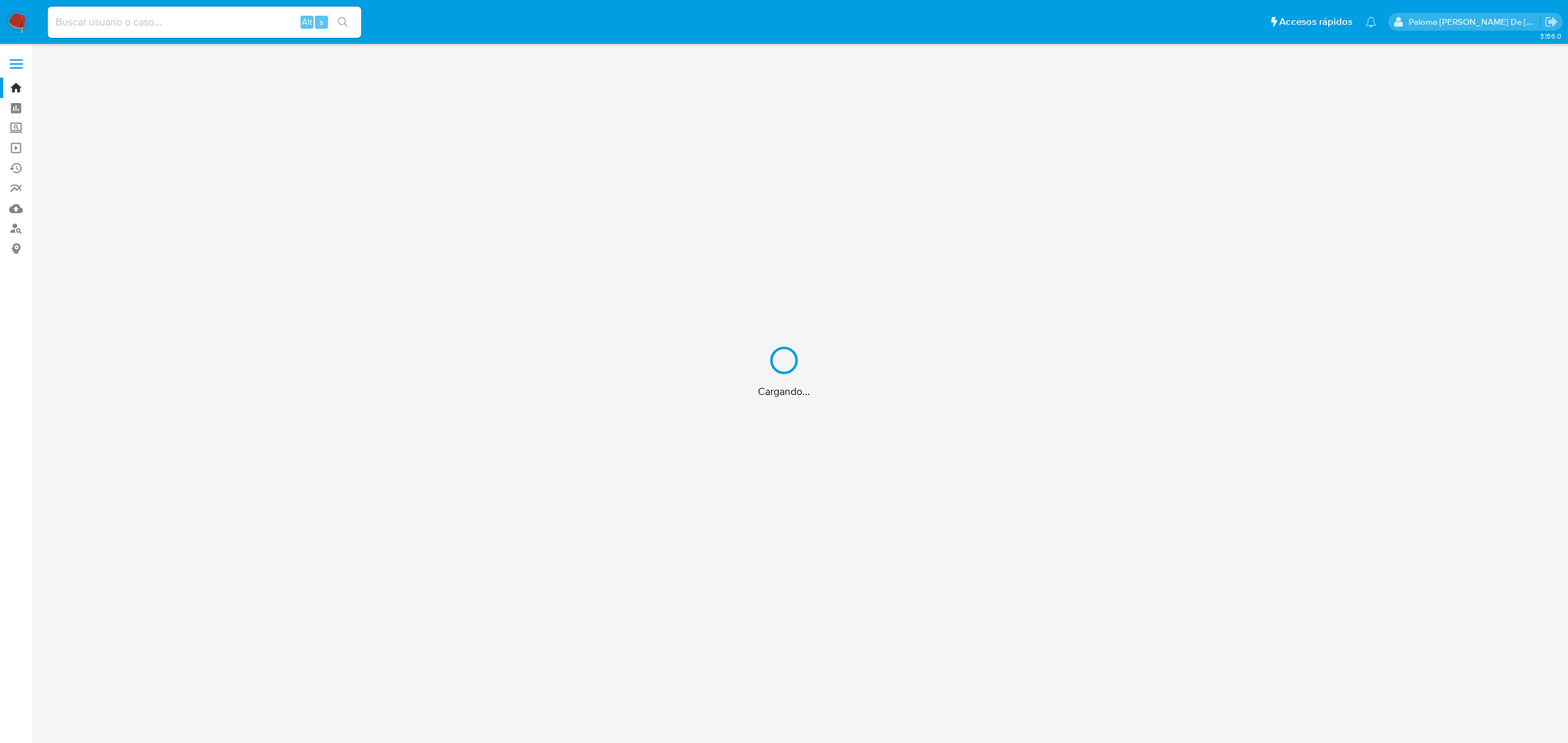
click at [157, 17] on div "Cargando..." at bounding box center [784, 372] width 1568 height 743
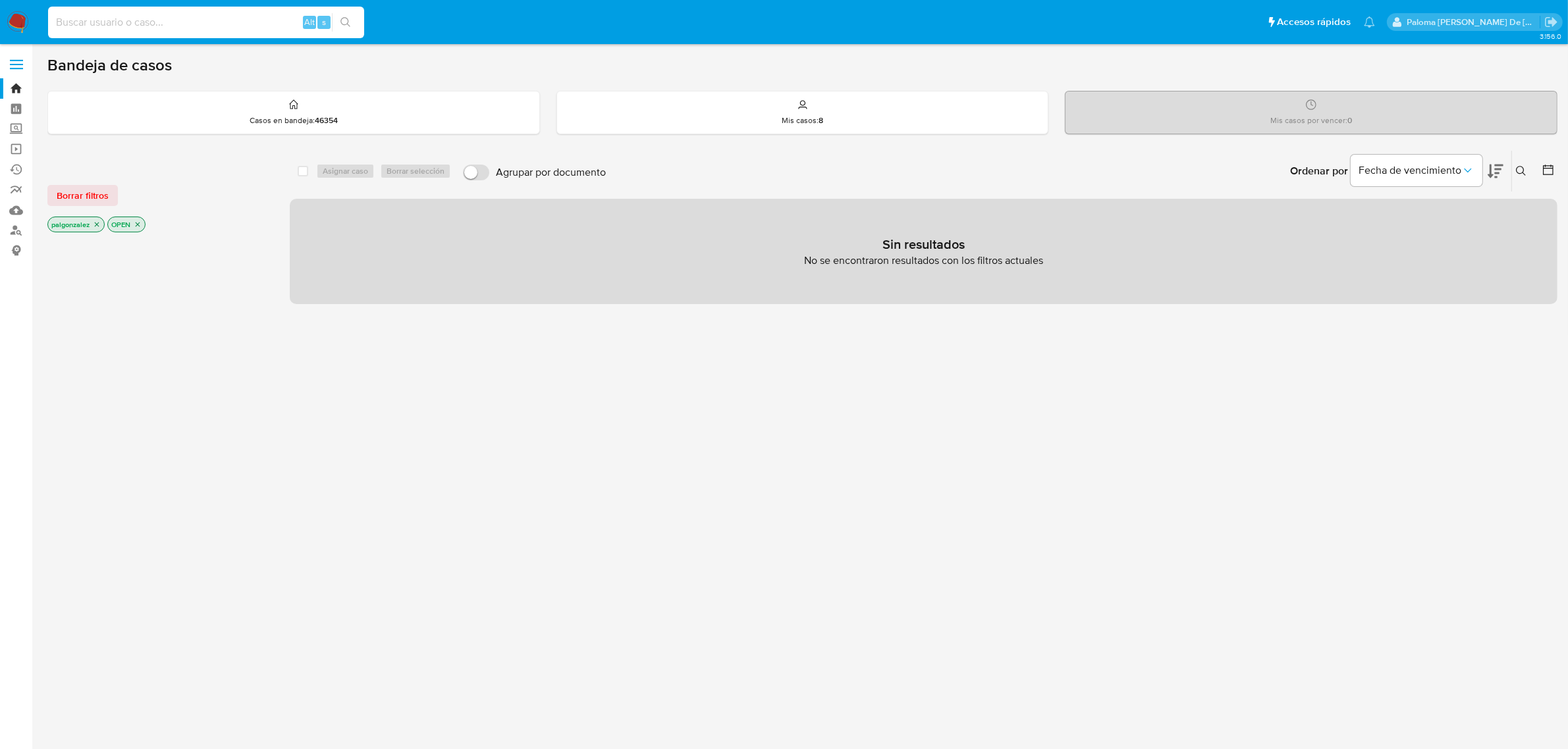
click at [166, 25] on input at bounding box center [206, 23] width 316 height 17
paste input "2645323996"
type input "2645323996"
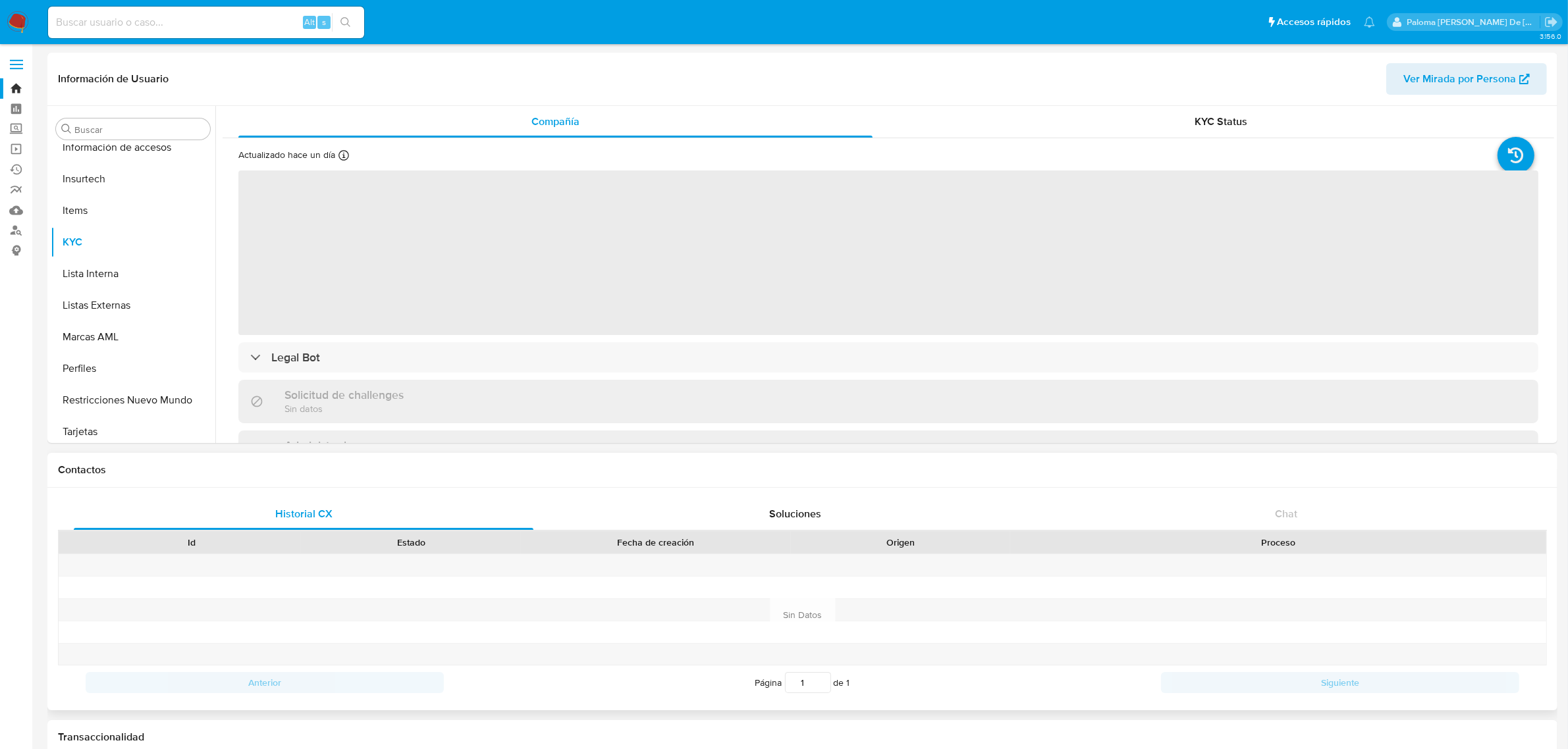
scroll to position [555, 0]
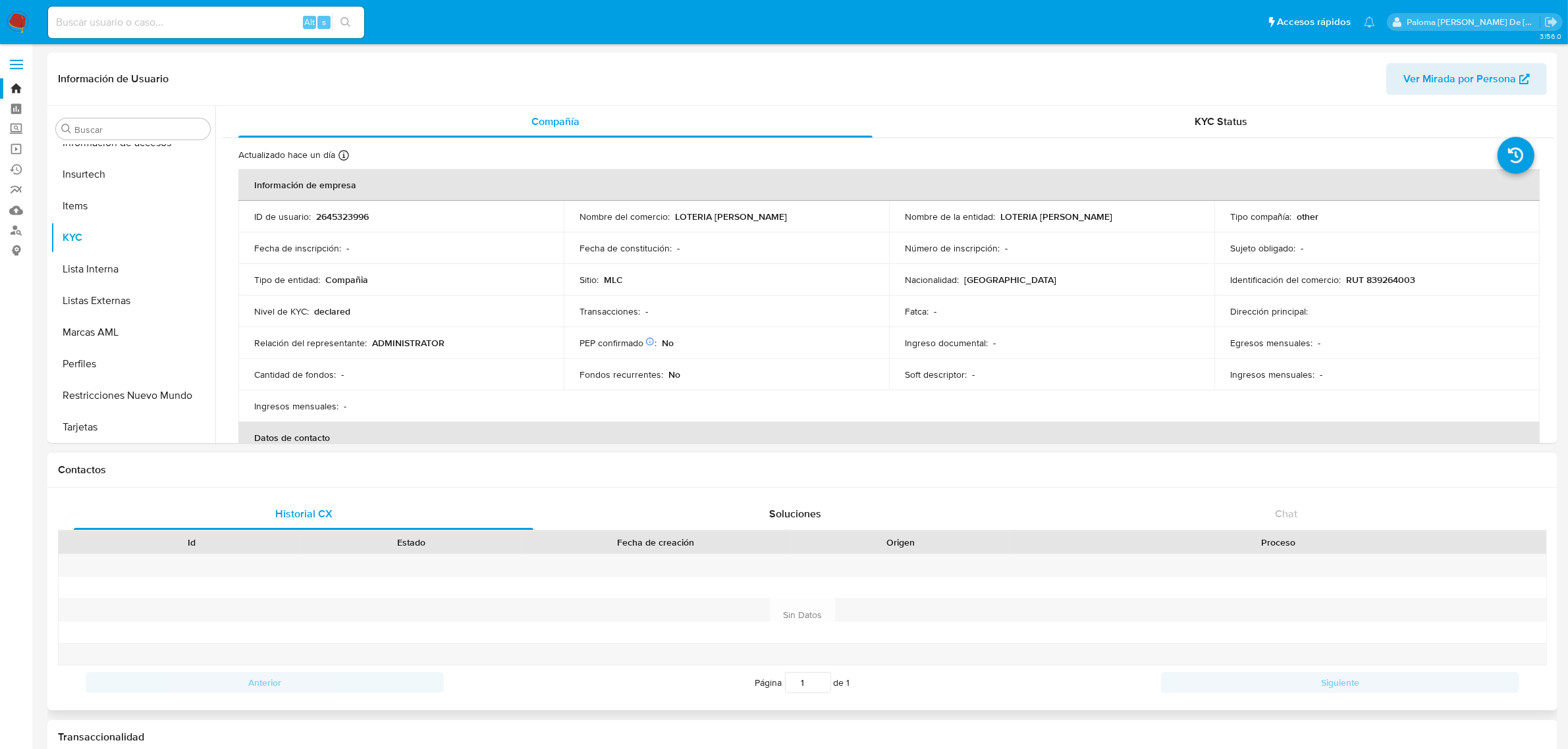
select select "10"
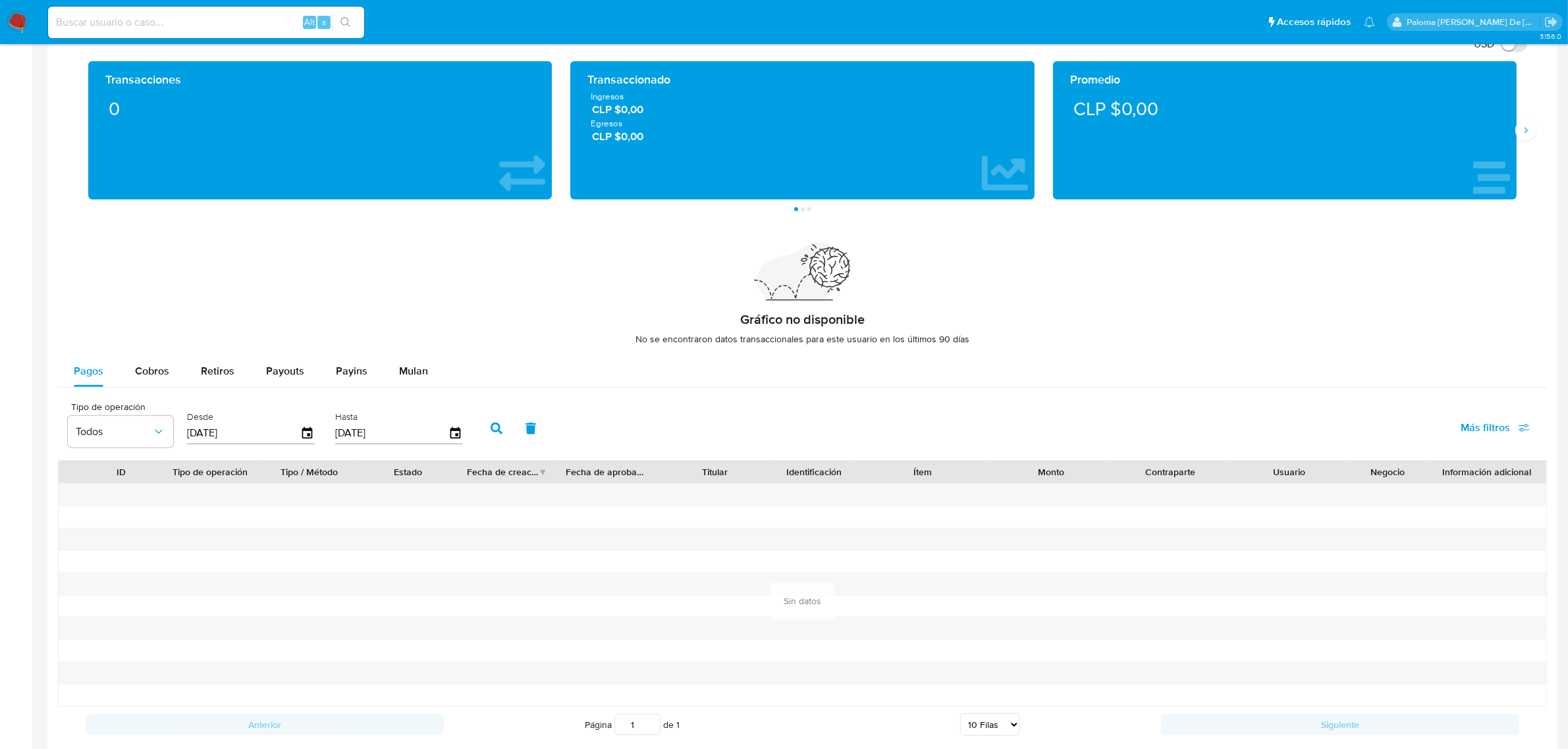
scroll to position [1194, 0]
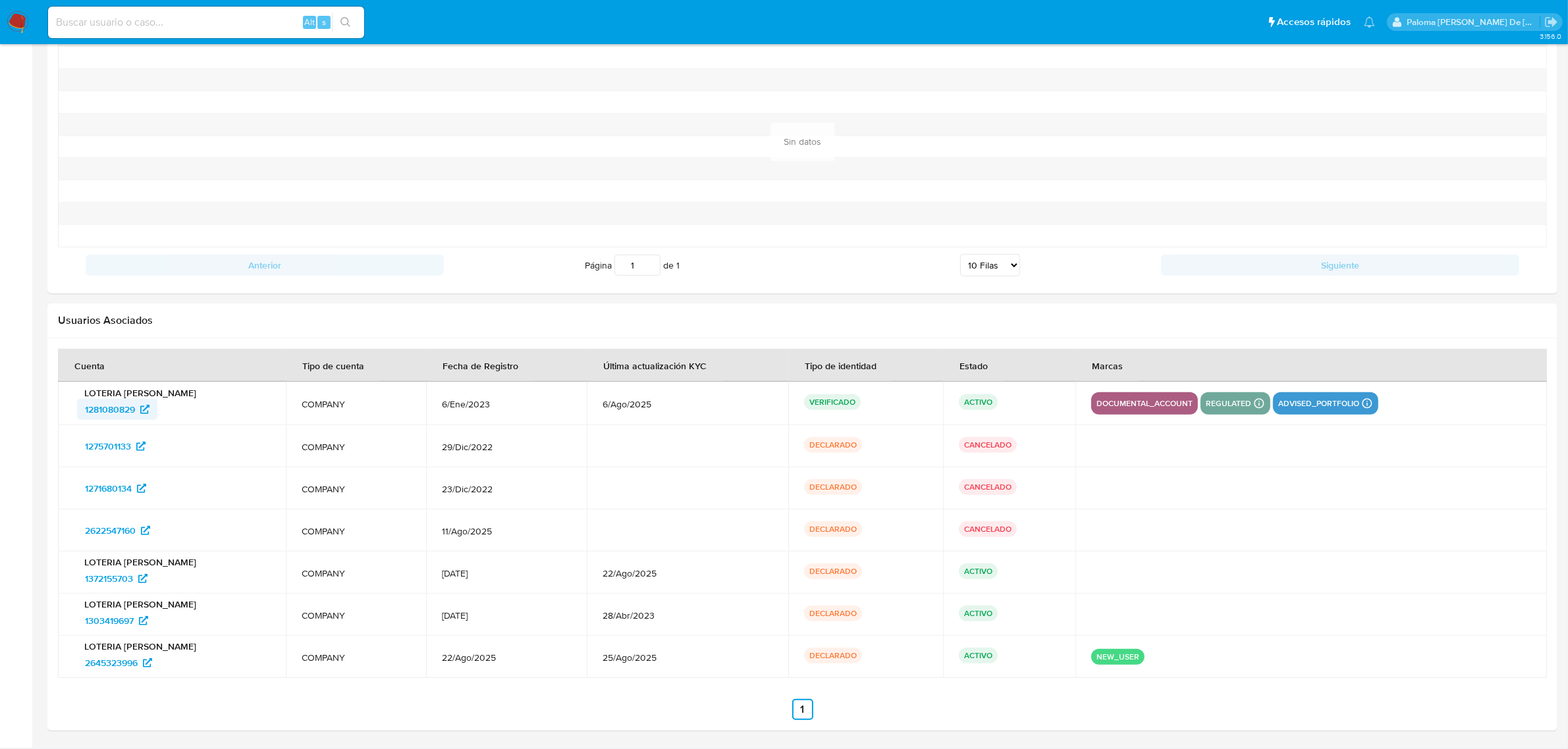
click at [100, 410] on span "1281080829" at bounding box center [109, 409] width 50 height 21
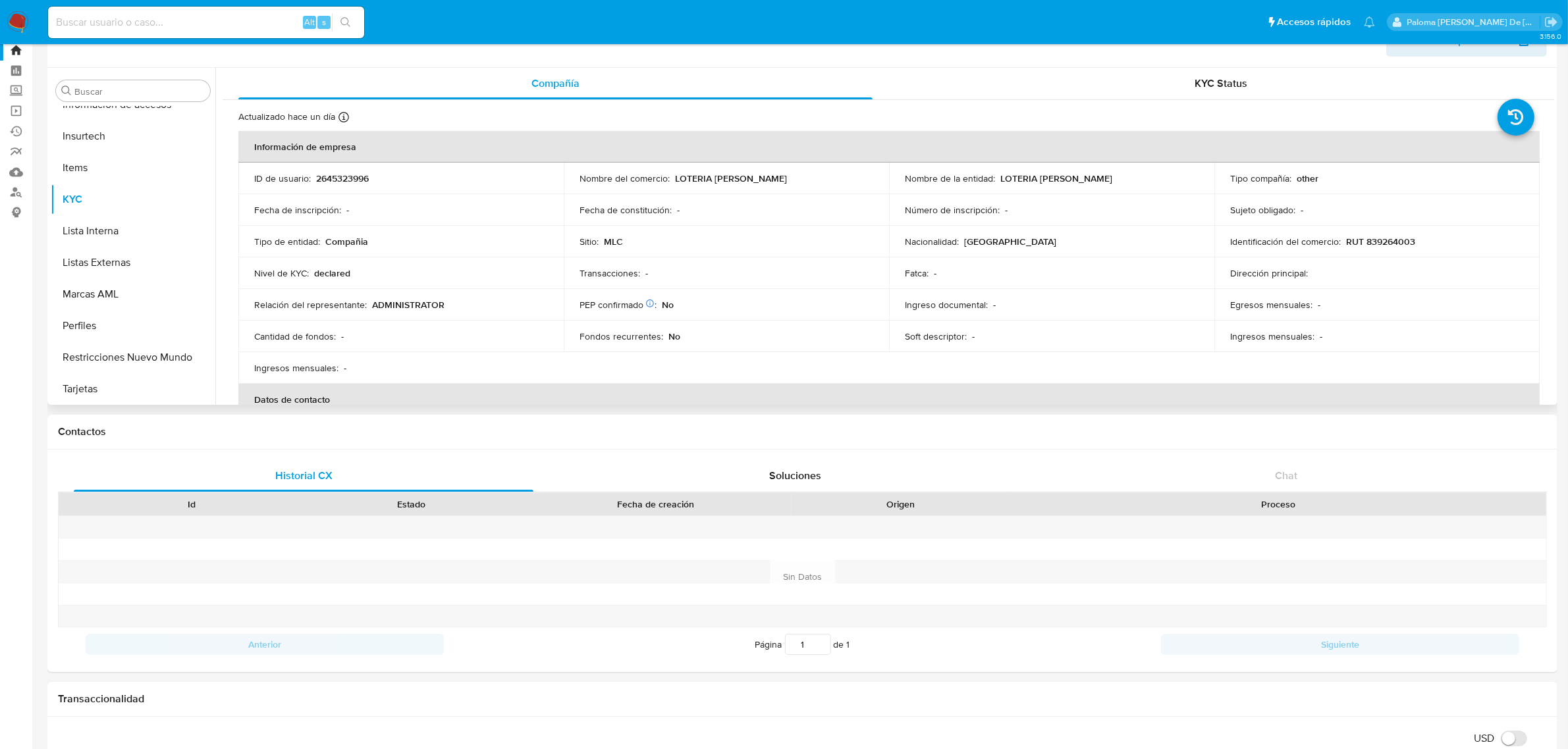
scroll to position [0, 0]
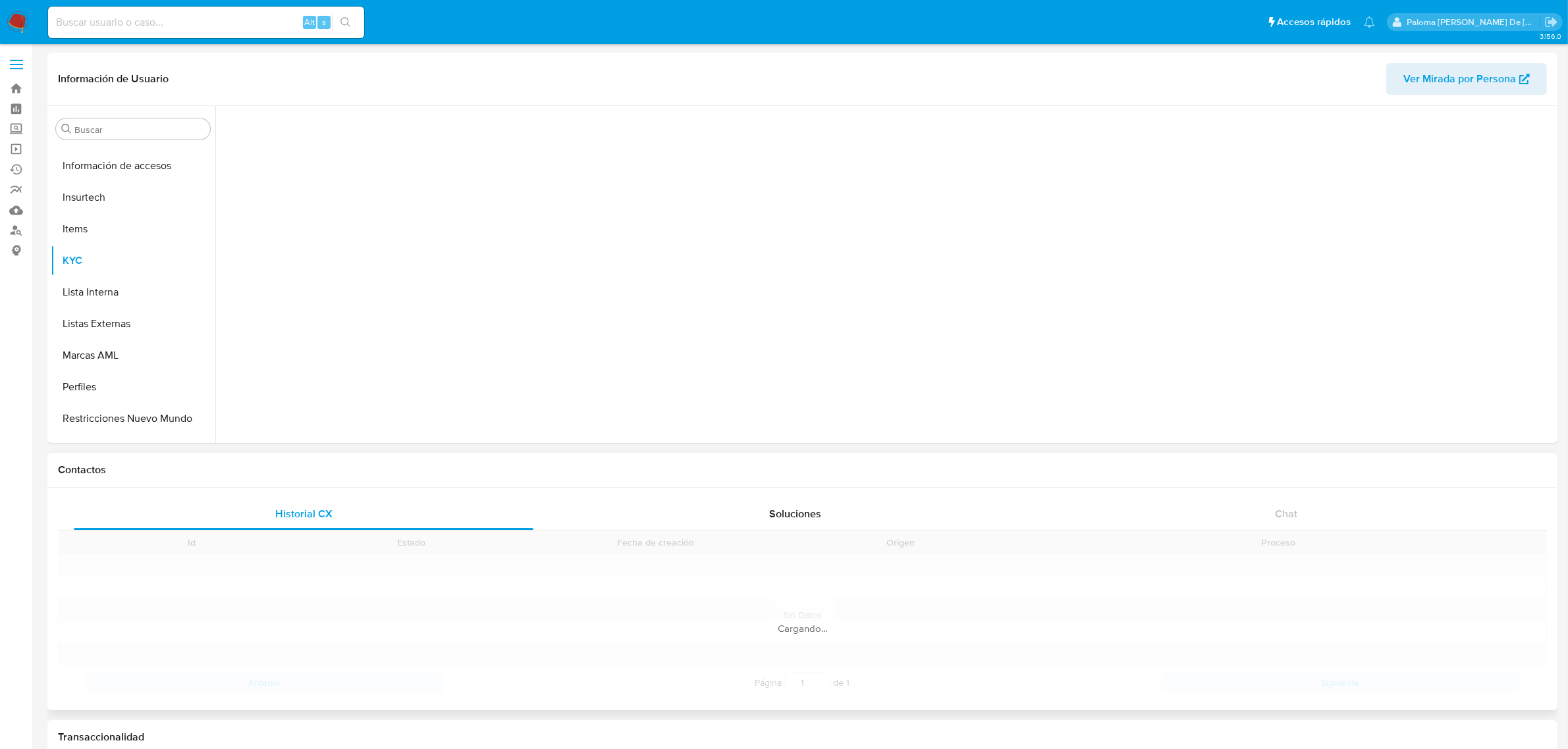
scroll to position [555, 0]
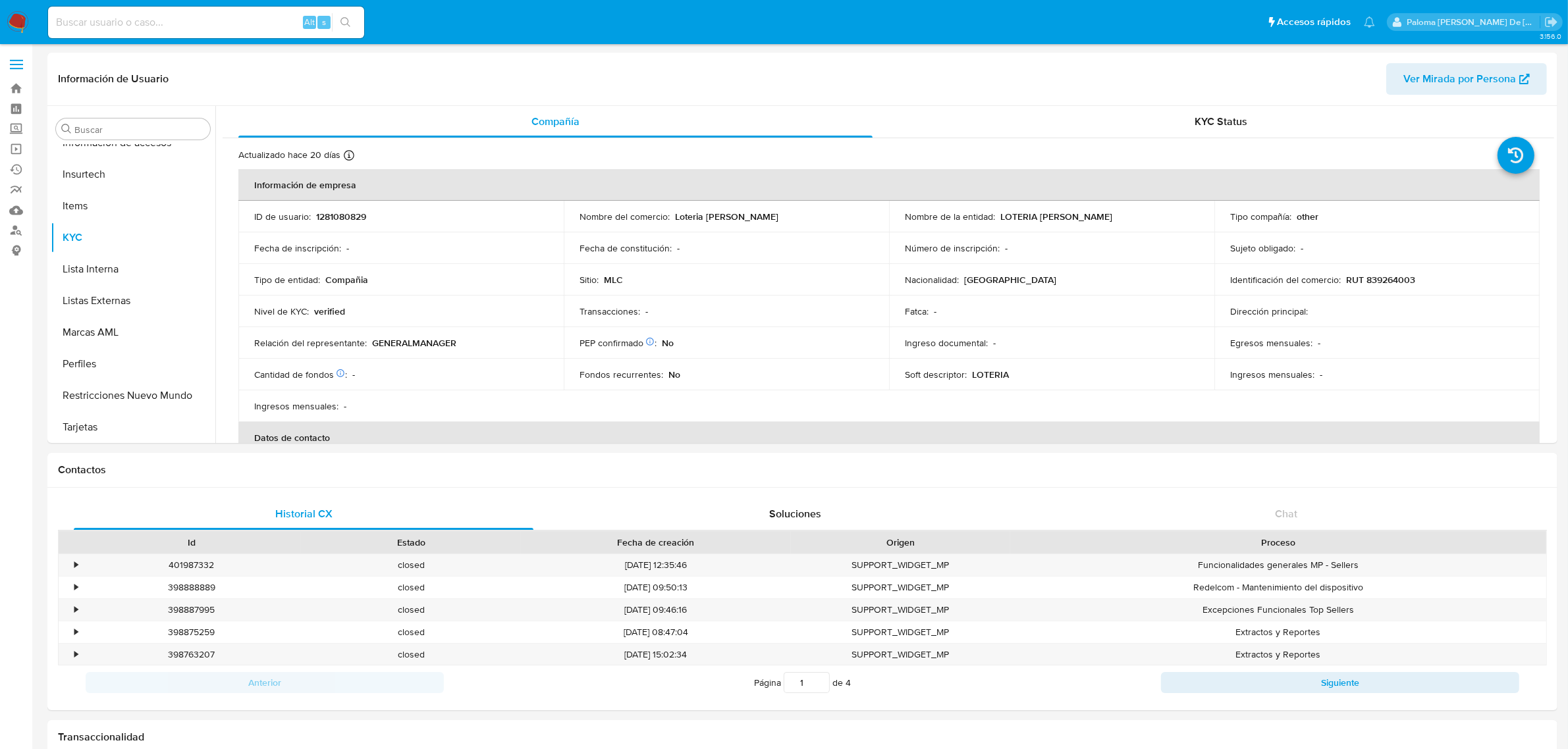
select select "10"
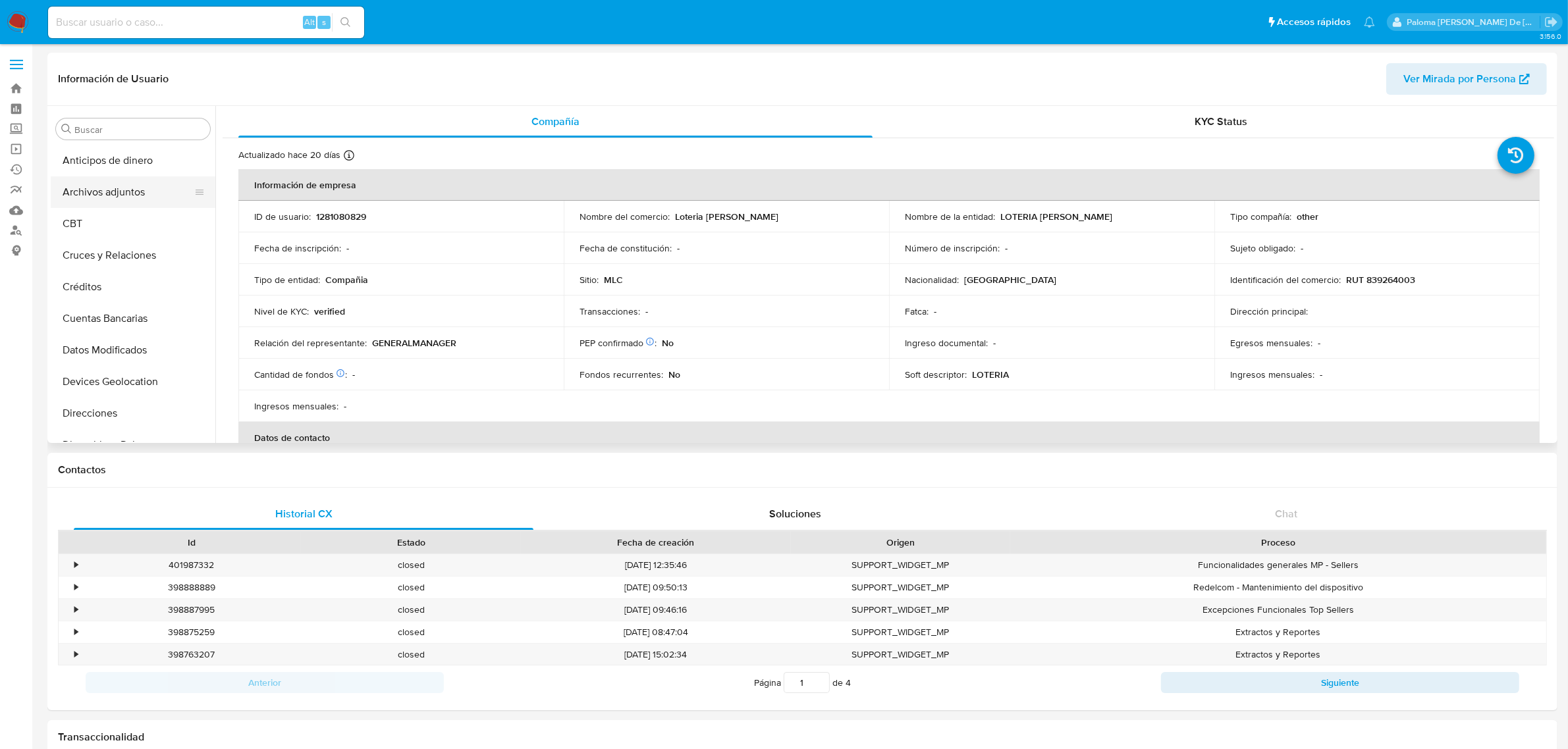
click at [119, 191] on button "Archivos adjuntos" at bounding box center [128, 192] width 154 height 32
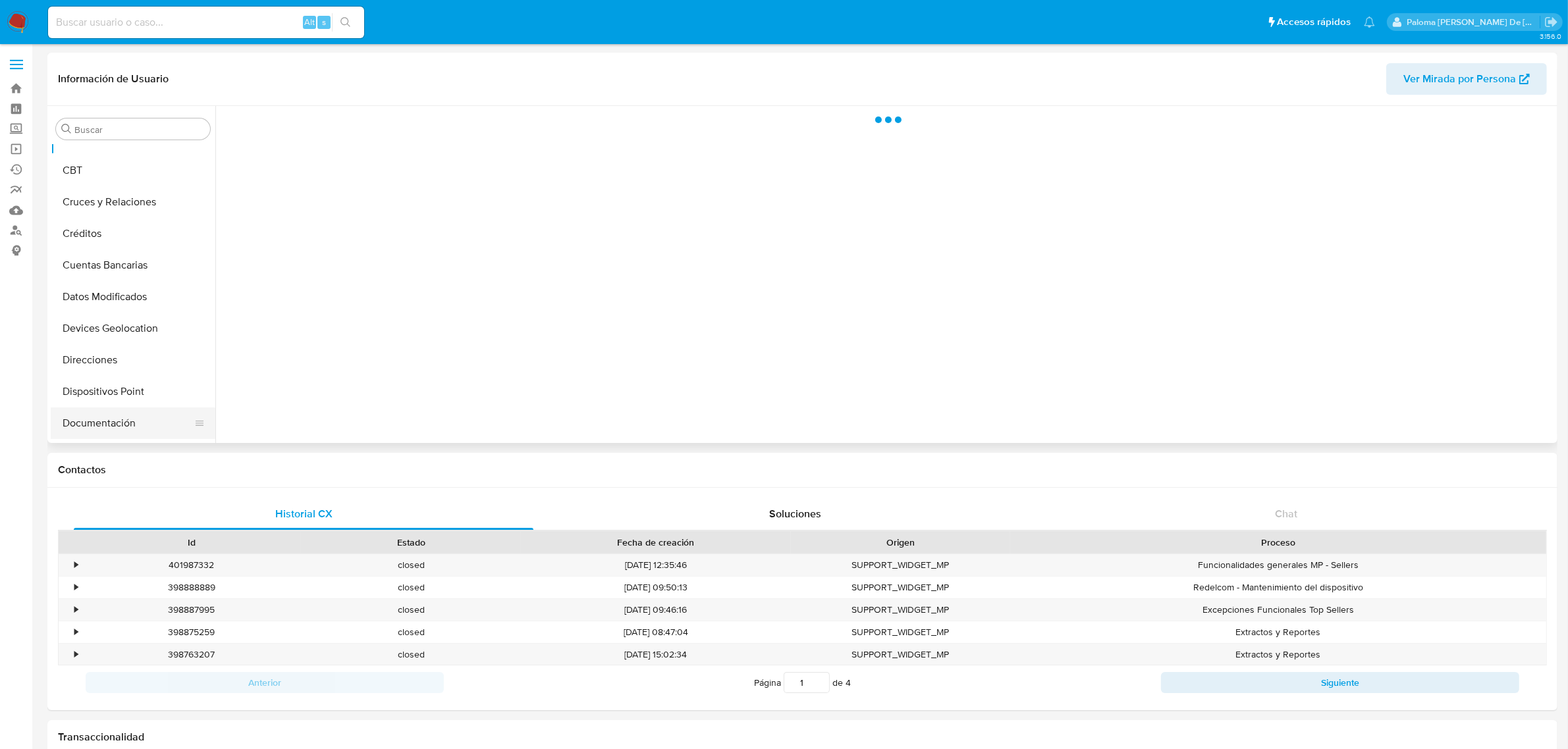
scroll to position [83, 0]
click at [126, 390] on button "Documentación" at bounding box center [128, 394] width 154 height 32
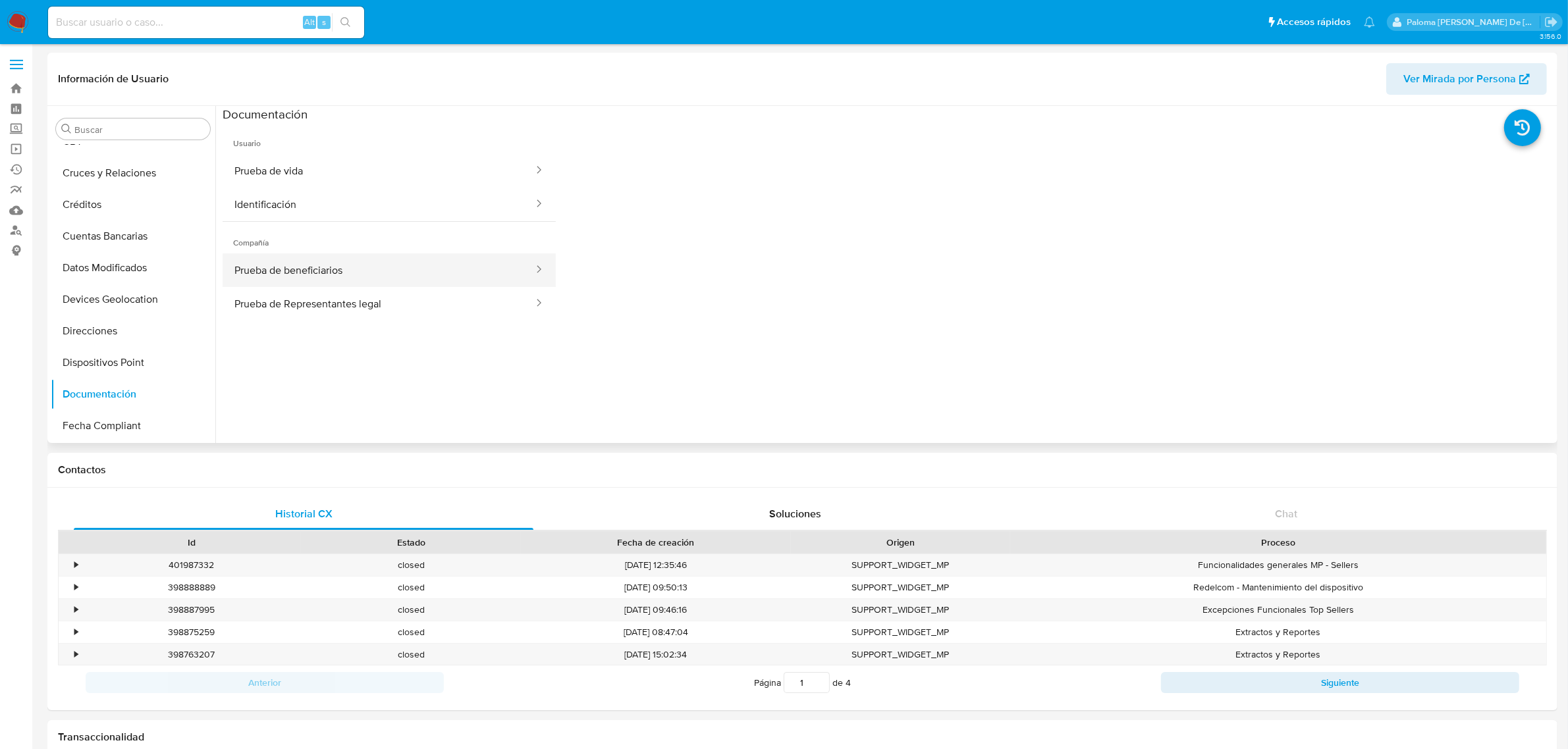
click at [379, 267] on button "Prueba de beneficiarios" at bounding box center [378, 270] width 313 height 34
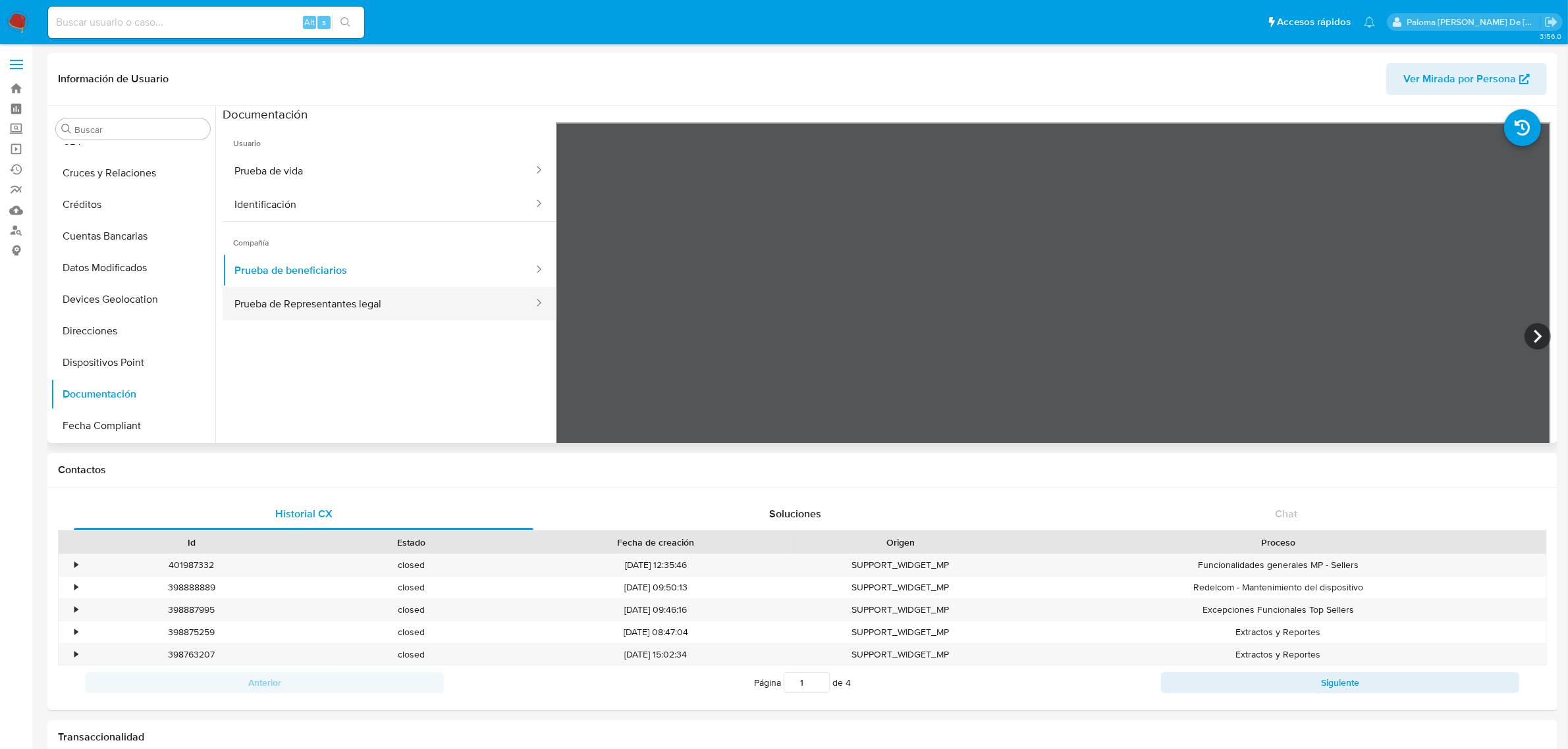
click at [310, 308] on button "Prueba de Representantes legal" at bounding box center [378, 304] width 313 height 34
click at [1534, 338] on icon at bounding box center [1538, 336] width 8 height 13
click at [1536, 338] on icon at bounding box center [1538, 336] width 26 height 26
click at [343, 261] on button "Prueba de beneficiarios" at bounding box center [378, 270] width 313 height 34
click at [1529, 329] on icon at bounding box center [1538, 336] width 26 height 26
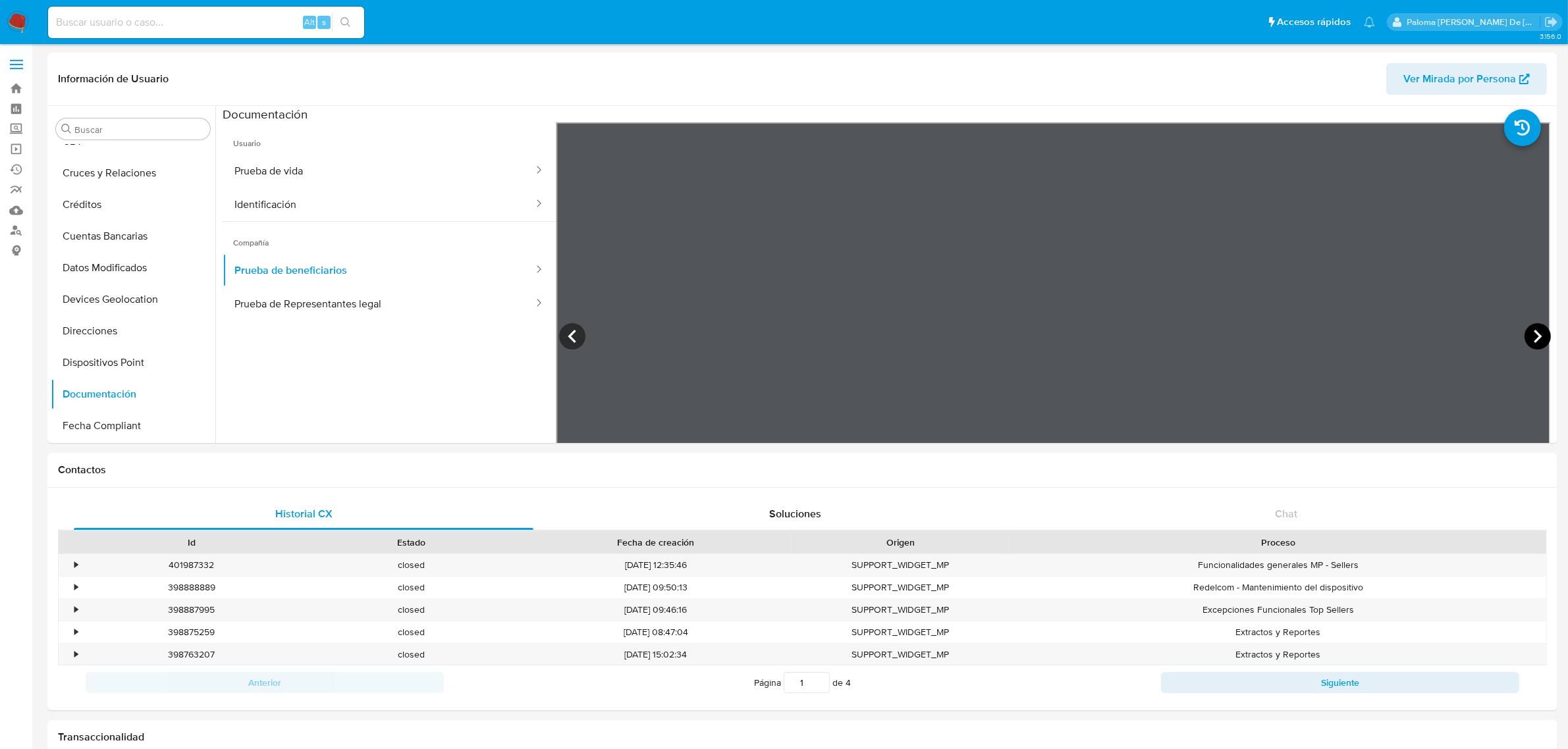
click at [1525, 340] on icon at bounding box center [1538, 336] width 26 height 26
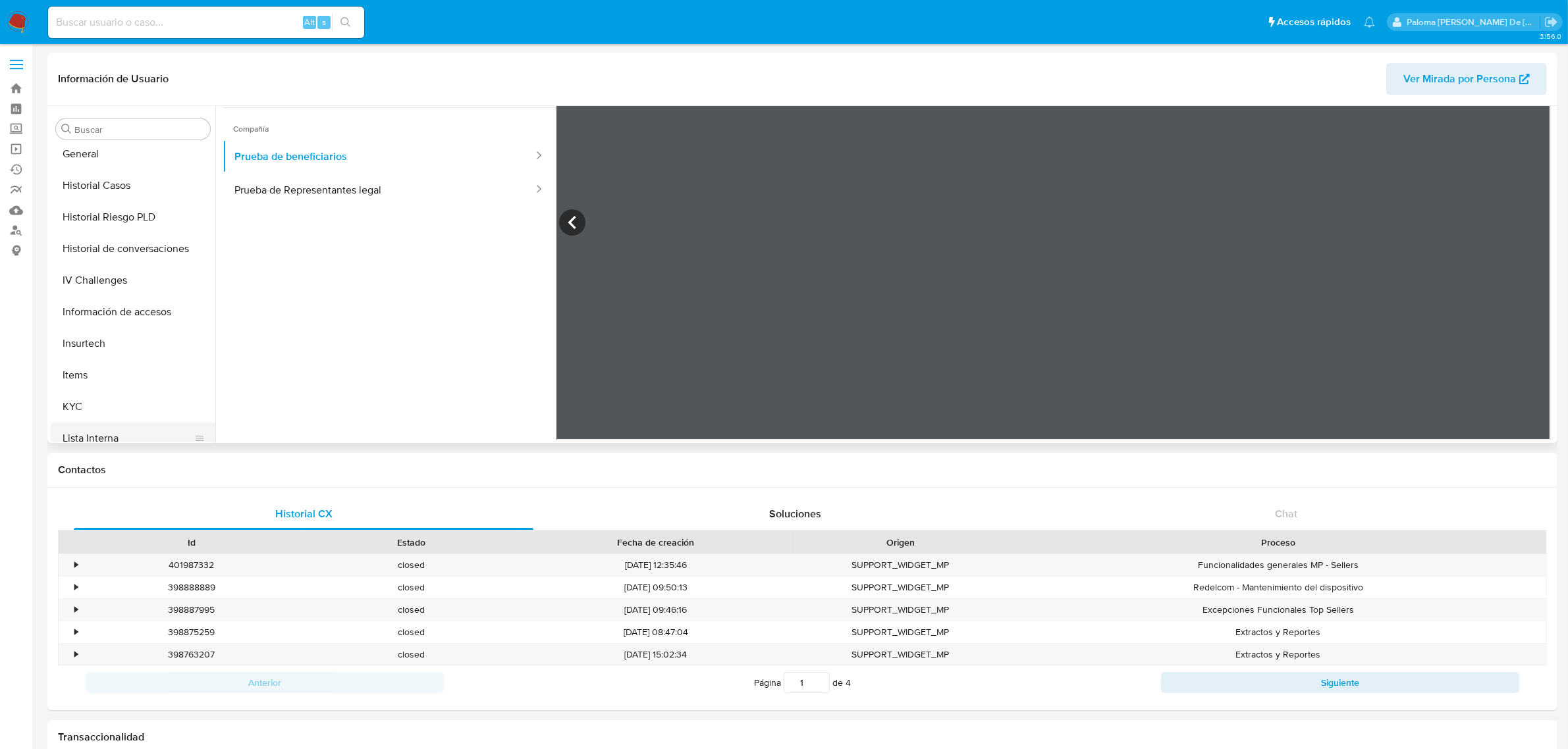
scroll to position [411, 0]
click at [99, 379] on button "KYC" at bounding box center [128, 381] width 154 height 32
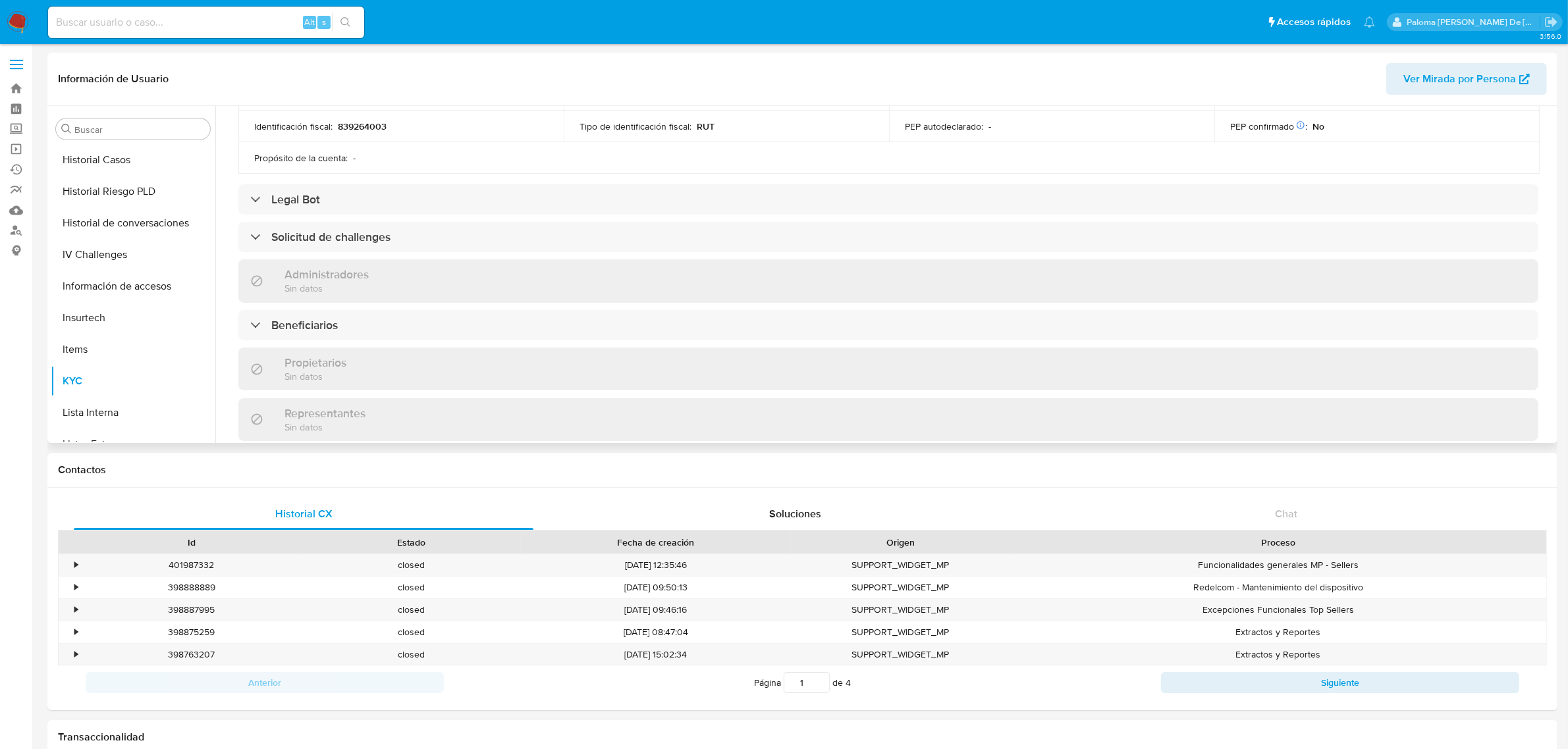
scroll to position [494, 0]
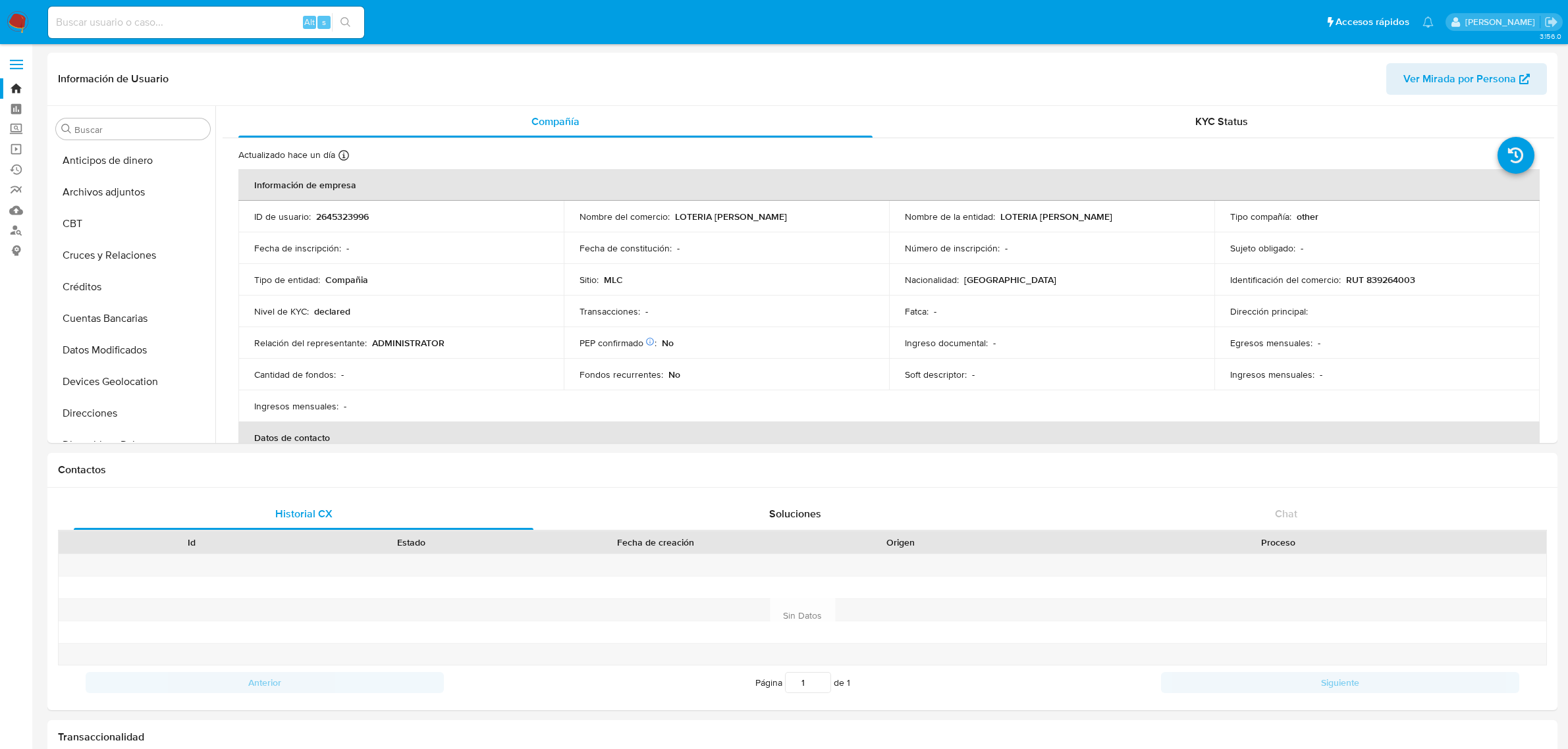
select select "10"
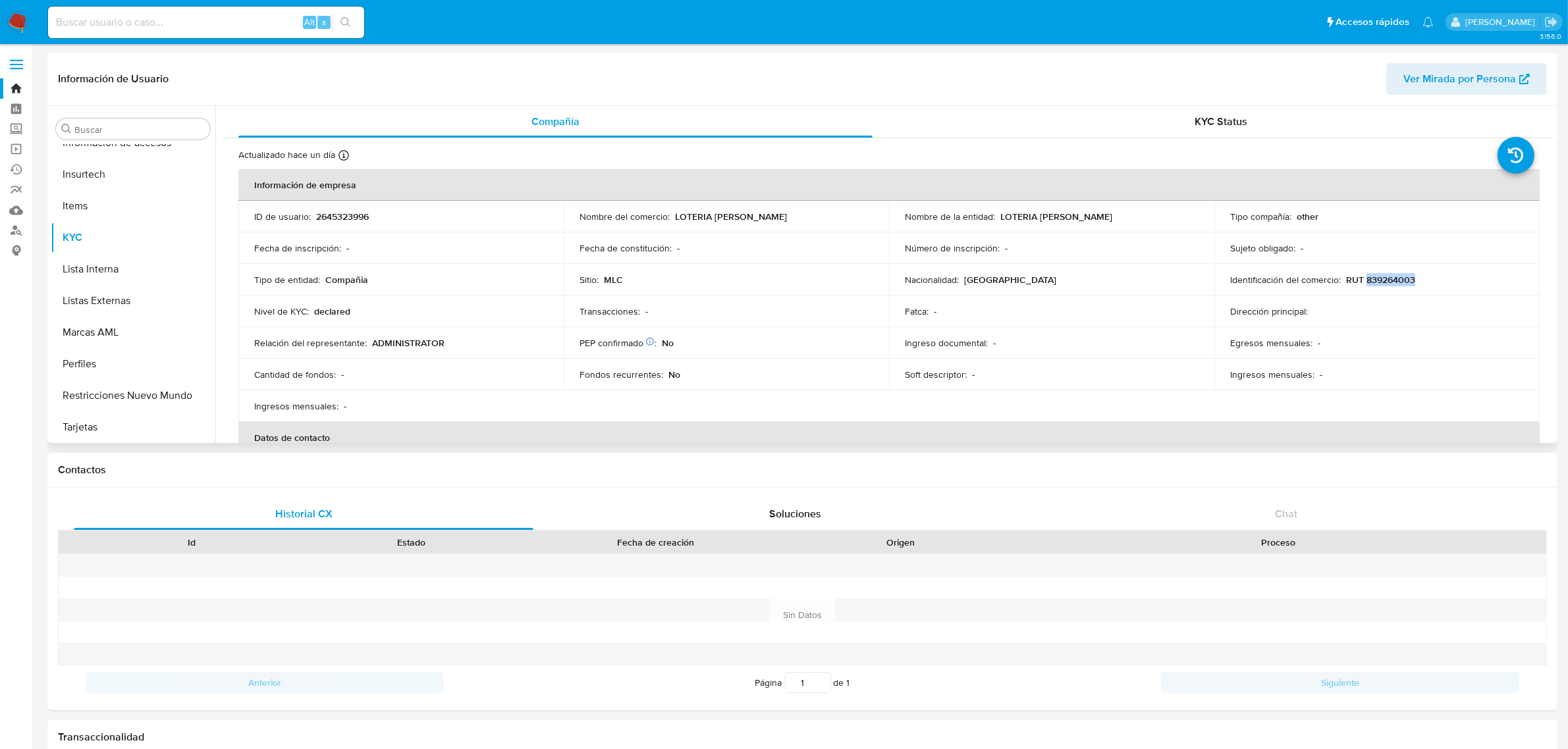
drag, startPoint x: 1388, startPoint y: 275, endPoint x: 1362, endPoint y: 279, distance: 26.3
click at [1362, 279] on div "Identificación del comercio : RUT 839264003" at bounding box center [1376, 280] width 294 height 12
copy p "839264003"
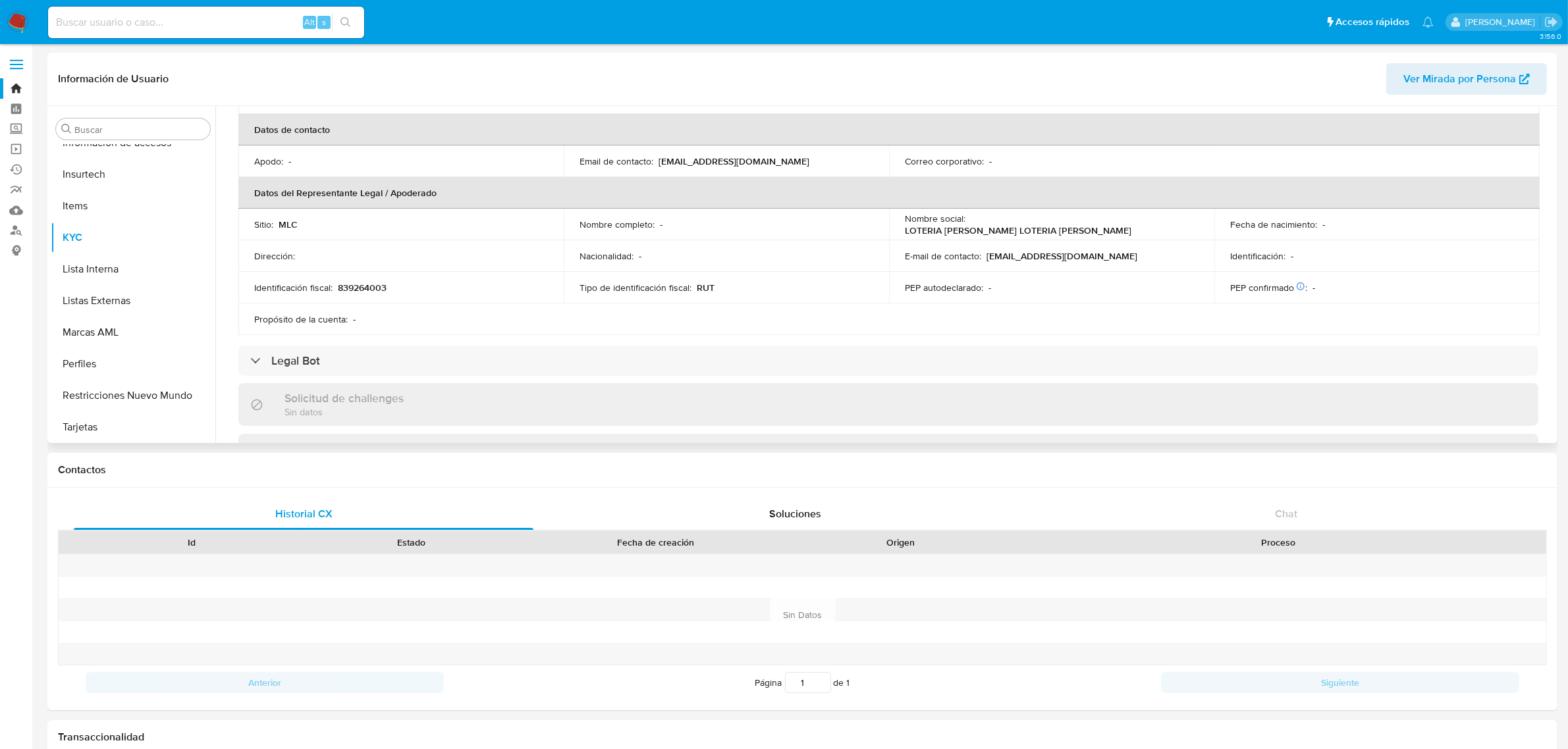
scroll to position [411, 0]
